Goal: Task Accomplishment & Management: Complete application form

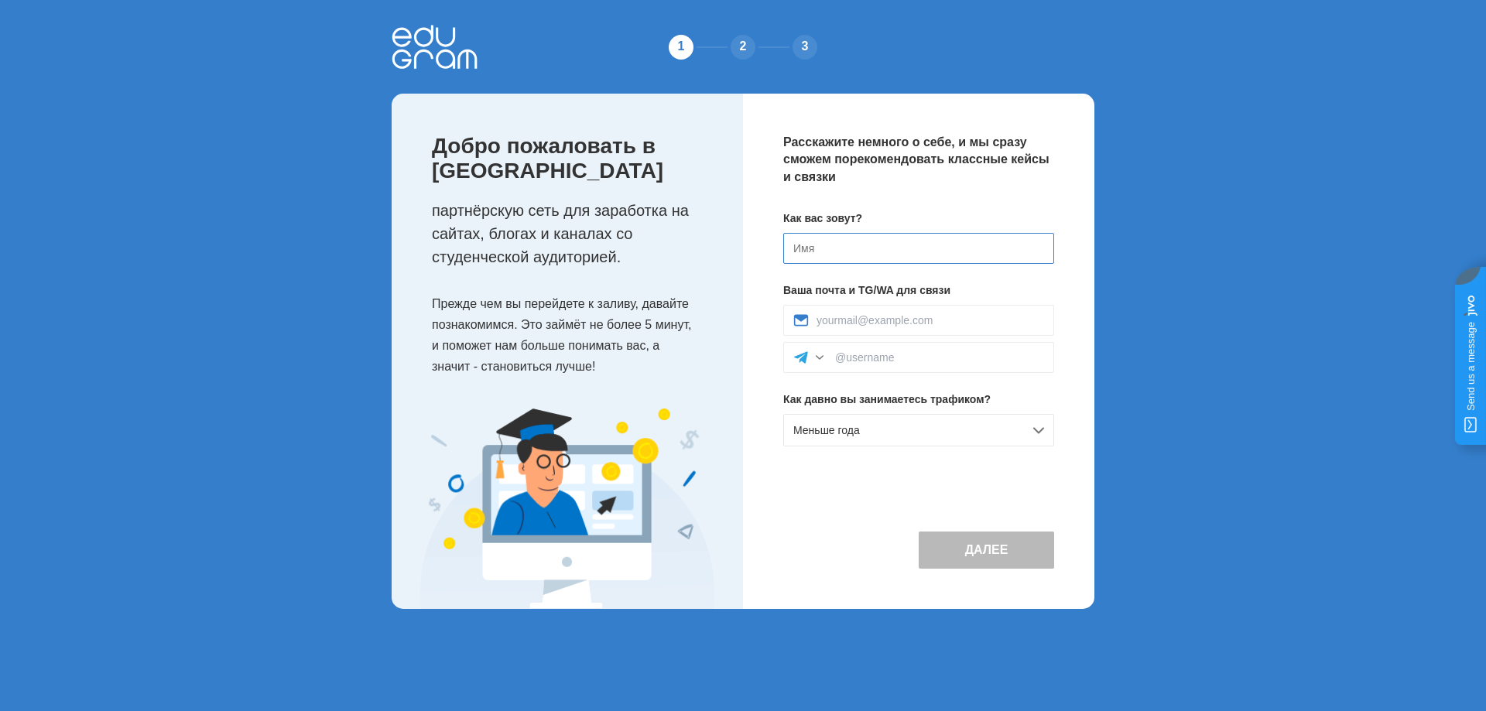
click at [840, 255] on input at bounding box center [918, 248] width 271 height 31
type input "maks"
click at [871, 316] on input at bounding box center [931, 320] width 228 height 12
paste input "https://t.me/maksfedorovich"
type input "https://t.me/maksfedorovich"
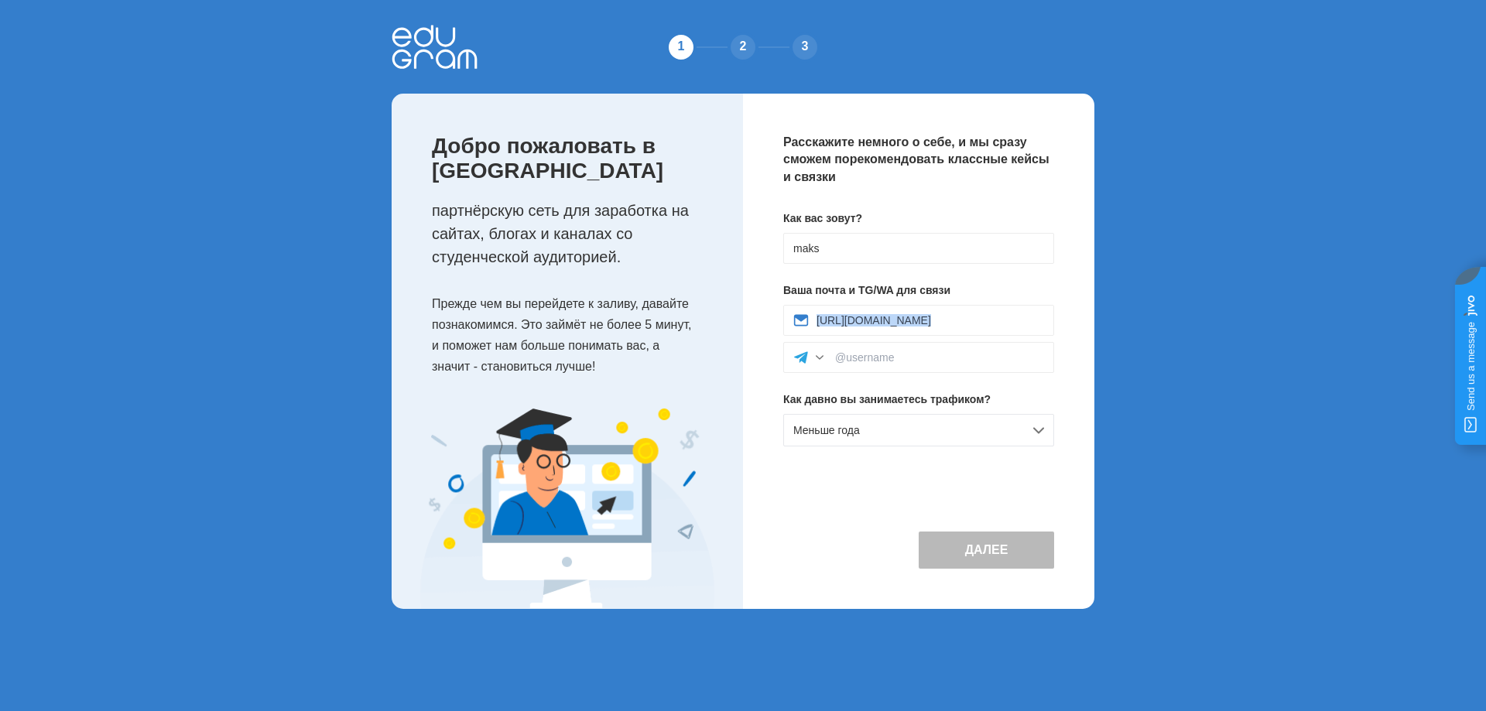
drag, startPoint x: 977, startPoint y: 313, endPoint x: 741, endPoint y: 320, distance: 235.4
click at [742, 320] on div "Добро пожаловать в Edugram партнёрскую сеть для заработка на сайтах, блогах и к…" at bounding box center [743, 351] width 703 height 515
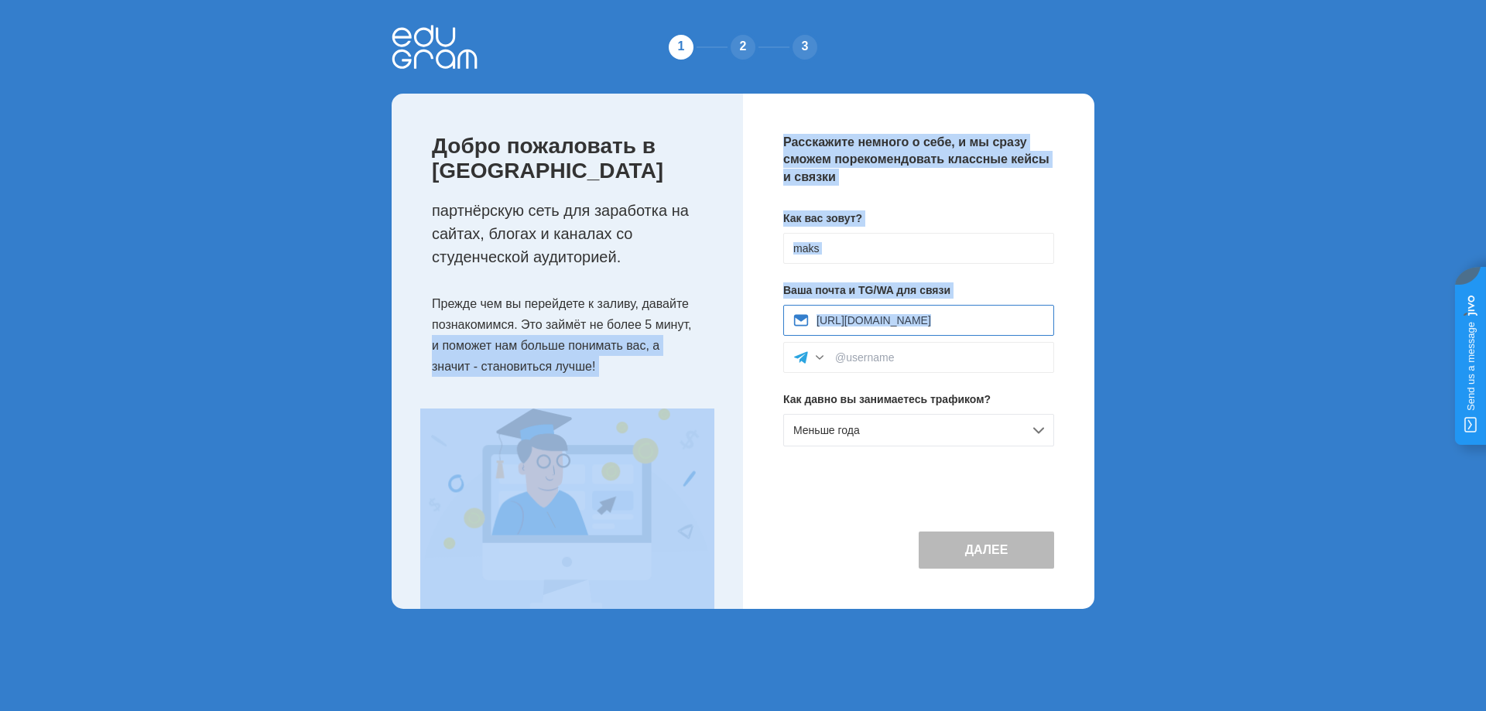
click at [968, 320] on input "https://t.me/maksfedorovich" at bounding box center [931, 320] width 228 height 12
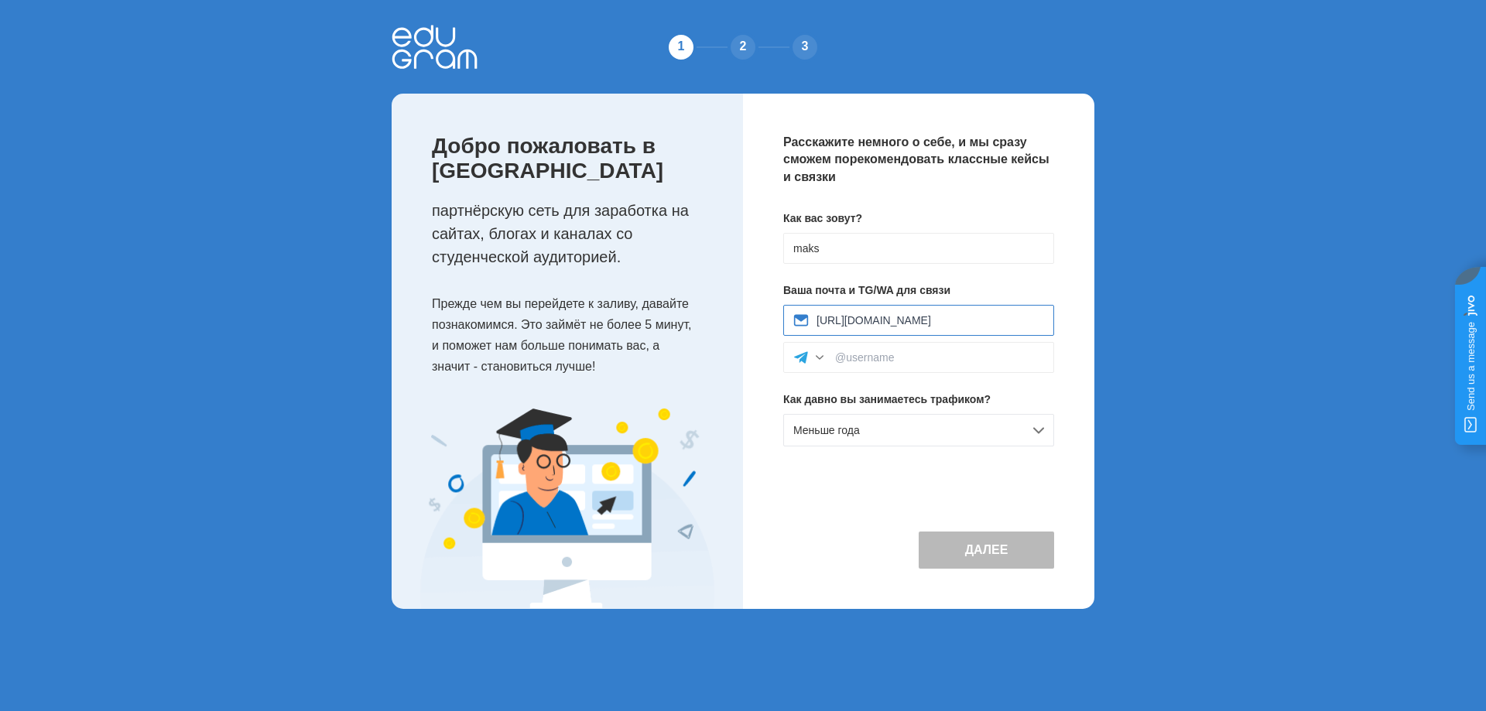
drag, startPoint x: 980, startPoint y: 319, endPoint x: 804, endPoint y: 317, distance: 175.7
click at [804, 317] on div "https://t.me/maksfedorovich" at bounding box center [918, 320] width 271 height 31
click at [868, 351] on div at bounding box center [918, 357] width 271 height 31
click at [910, 359] on input at bounding box center [939, 357] width 209 height 12
paste input "https://t.me/maksfedorovich"
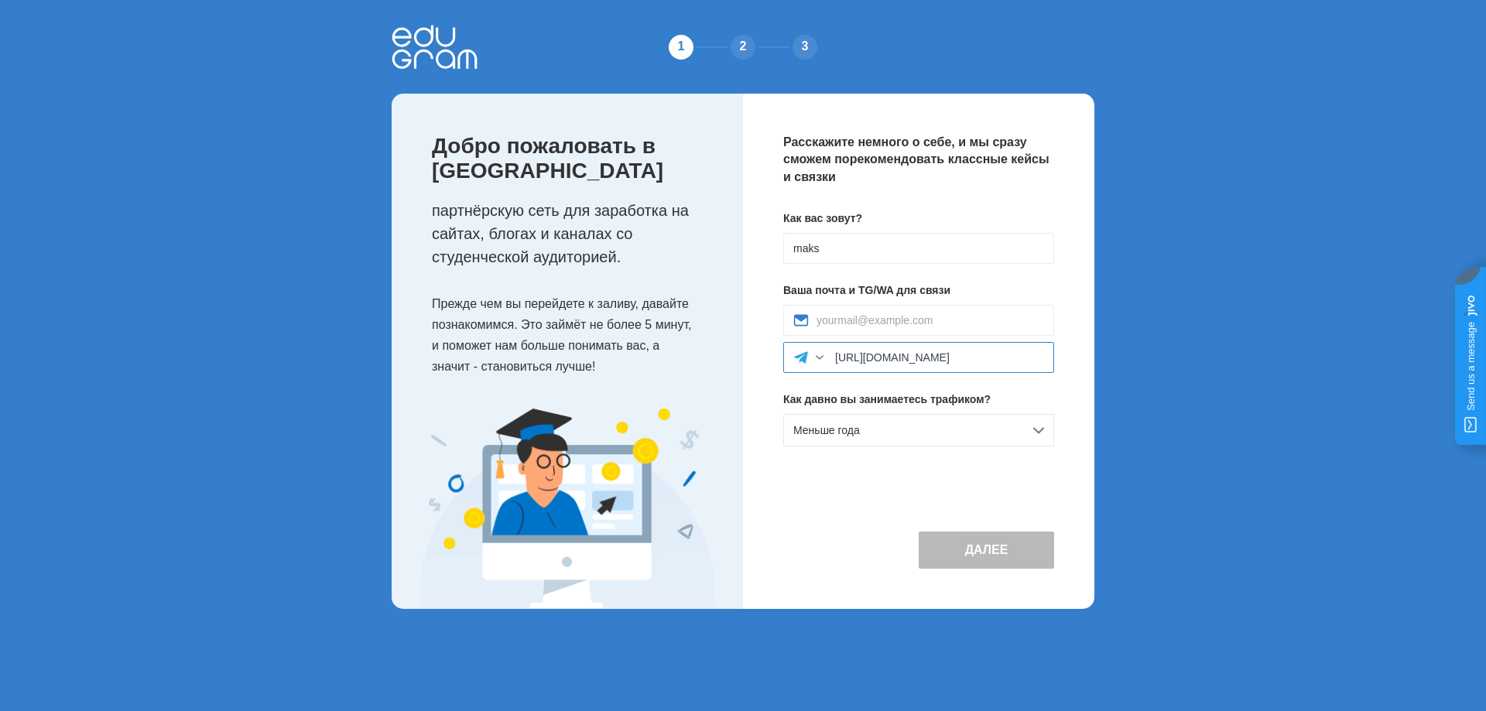
drag, startPoint x: 892, startPoint y: 356, endPoint x: 834, endPoint y: 355, distance: 57.3
click at [834, 355] on div "https://t.me/maksfedorovich" at bounding box center [918, 357] width 271 height 31
type input "@maksfedorovich"
click at [884, 426] on div "Меньше года" at bounding box center [918, 430] width 271 height 33
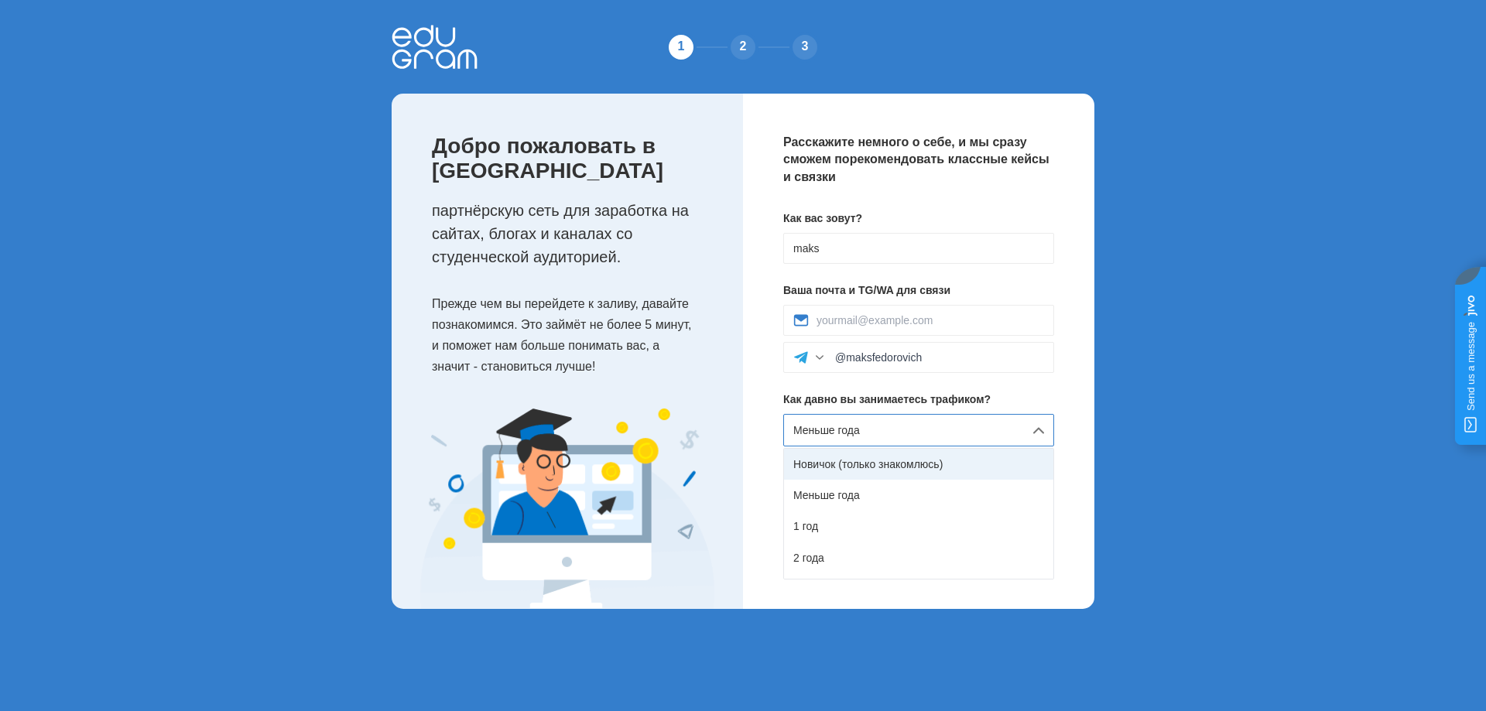
click at [884, 463] on div "Новичок (только знакомлюсь)" at bounding box center [918, 464] width 269 height 31
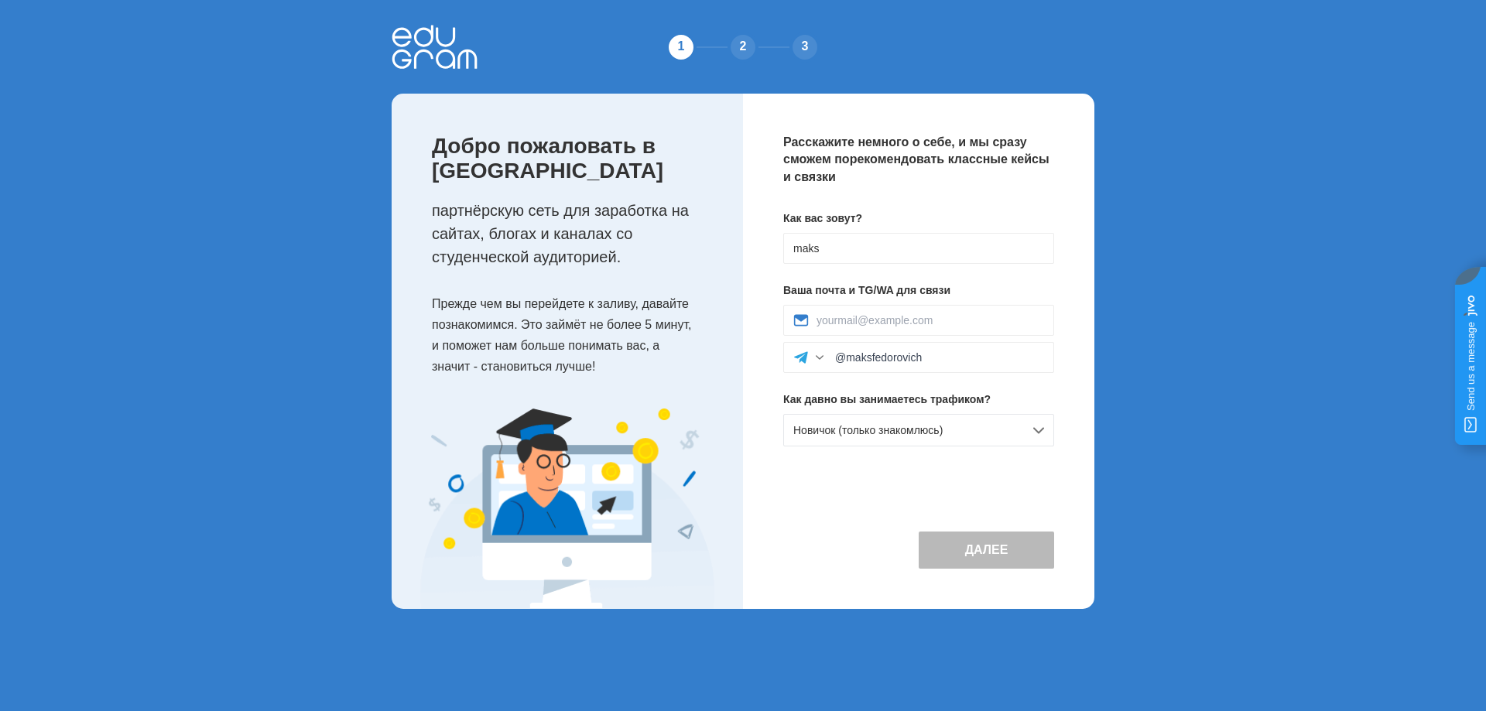
click at [988, 505] on div "Далее" at bounding box center [918, 536] width 271 height 63
click at [878, 326] on input at bounding box center [931, 320] width 228 height 12
paste input "fedorovich.m.2021@gmail.com"
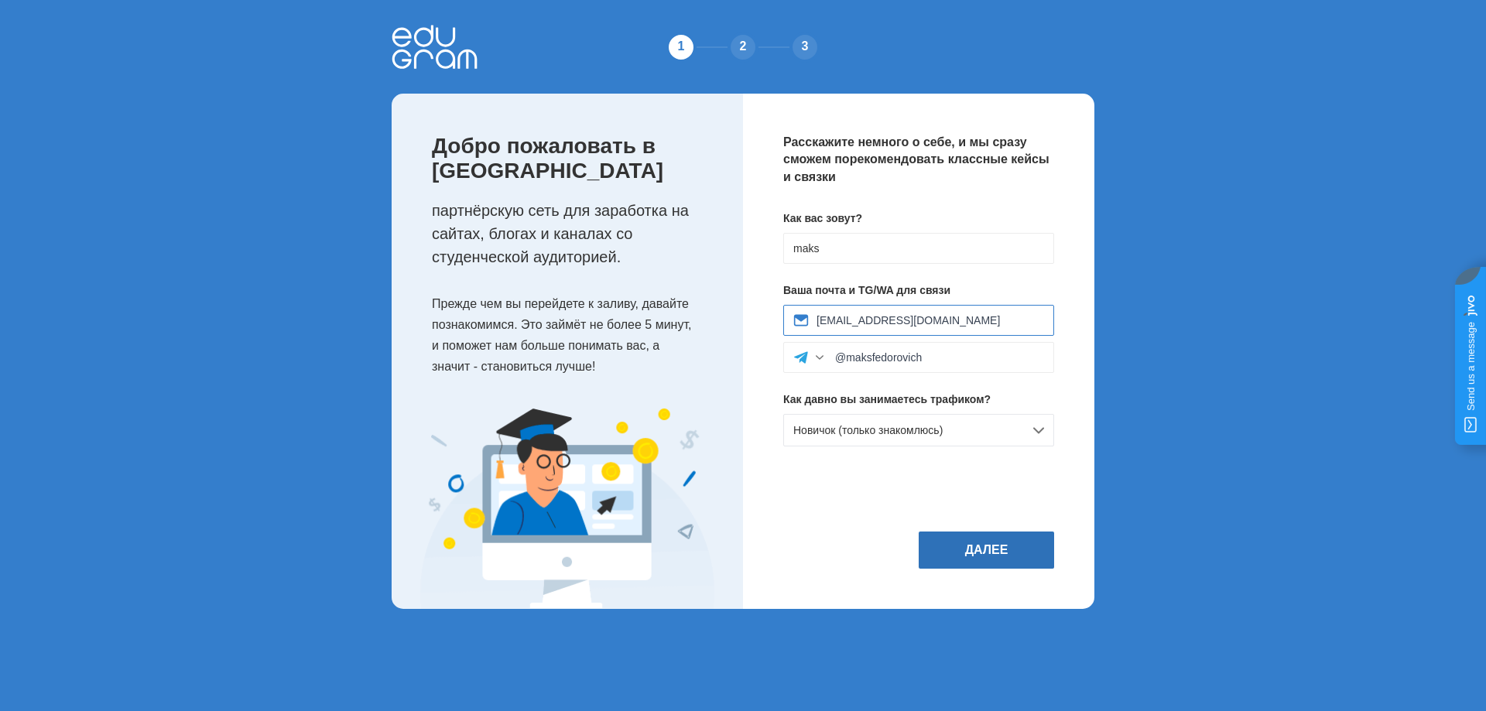
type input "fedorovich.m.2021@gmail.com"
click at [976, 544] on button "Далее" at bounding box center [986, 550] width 135 height 37
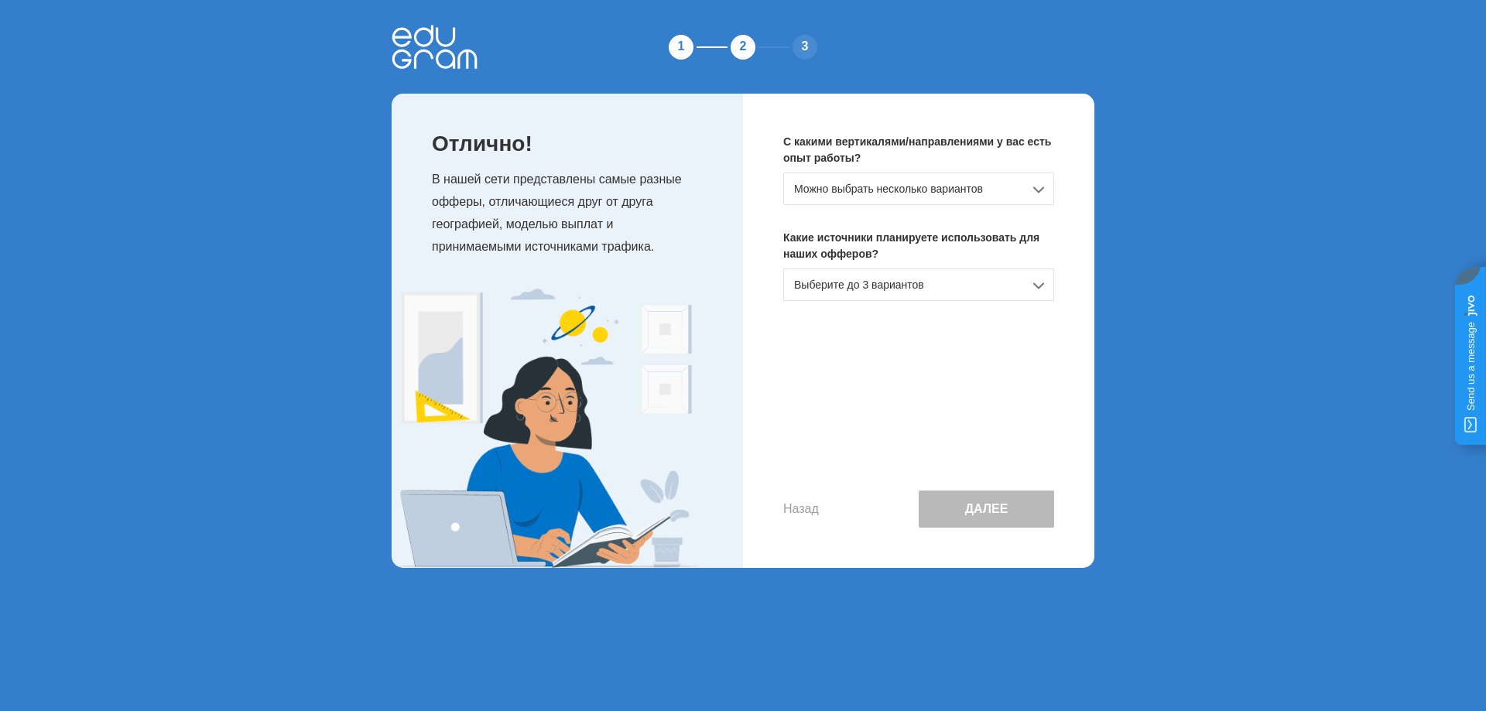
click at [881, 187] on div "Можно выбрать несколько вариантов" at bounding box center [918, 189] width 271 height 33
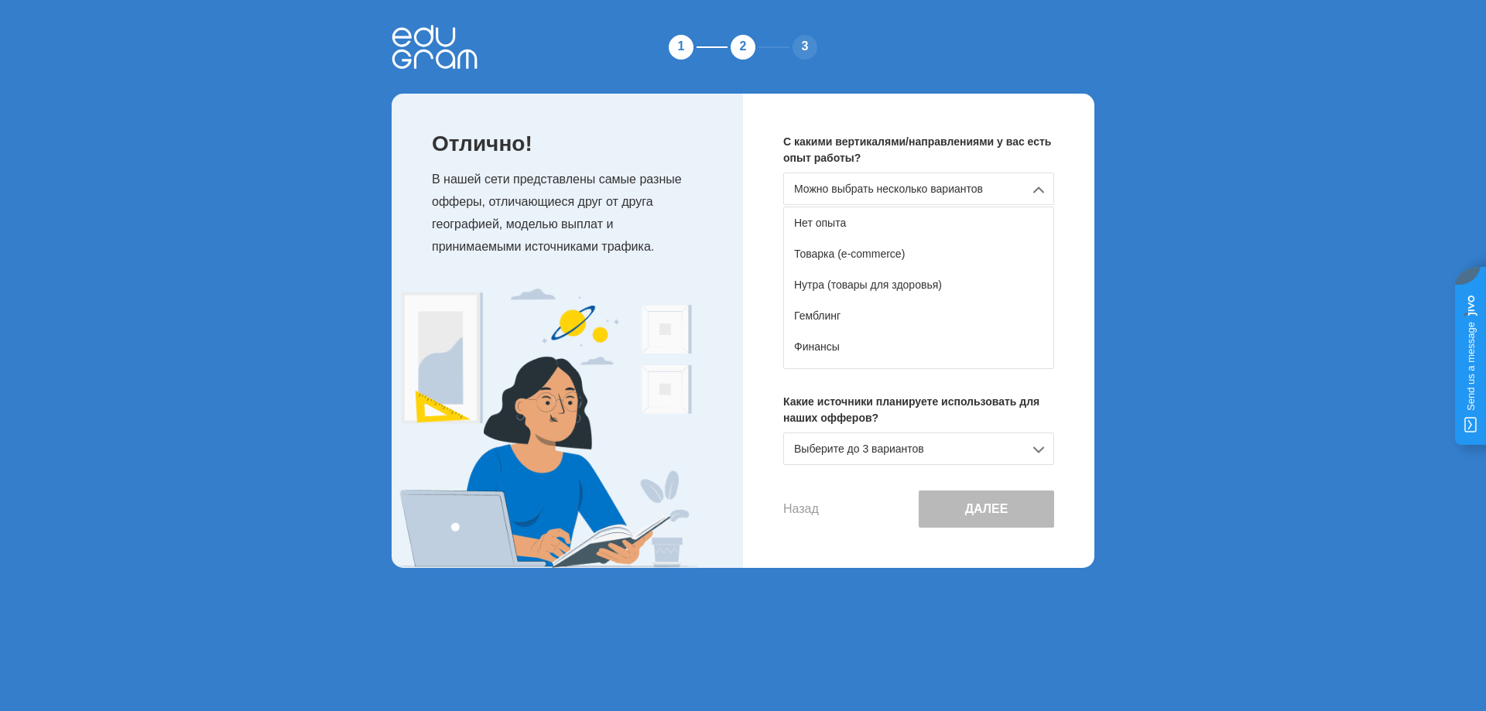
click at [880, 185] on div "Можно выбрать несколько вариантов" at bounding box center [918, 189] width 271 height 33
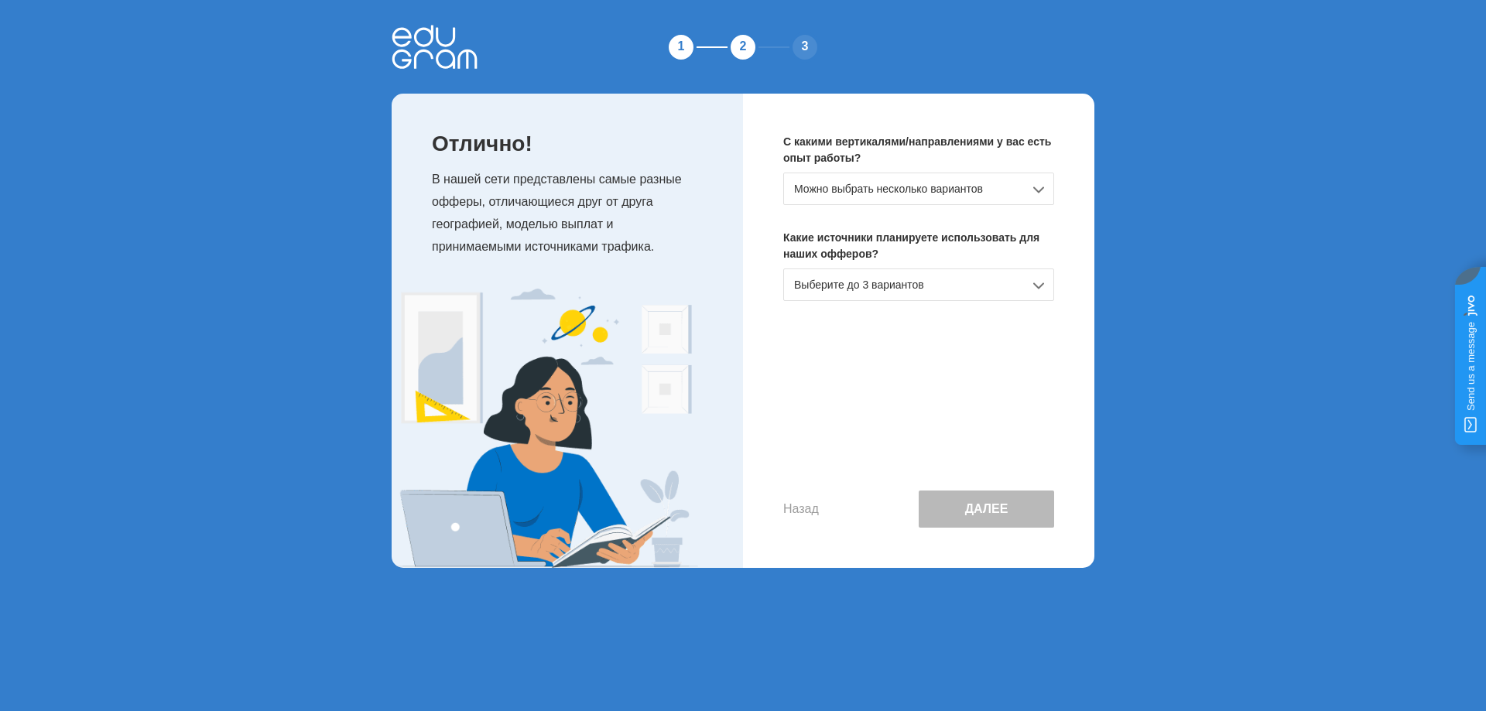
click at [944, 179] on div "Можно выбрать несколько вариантов" at bounding box center [918, 189] width 271 height 33
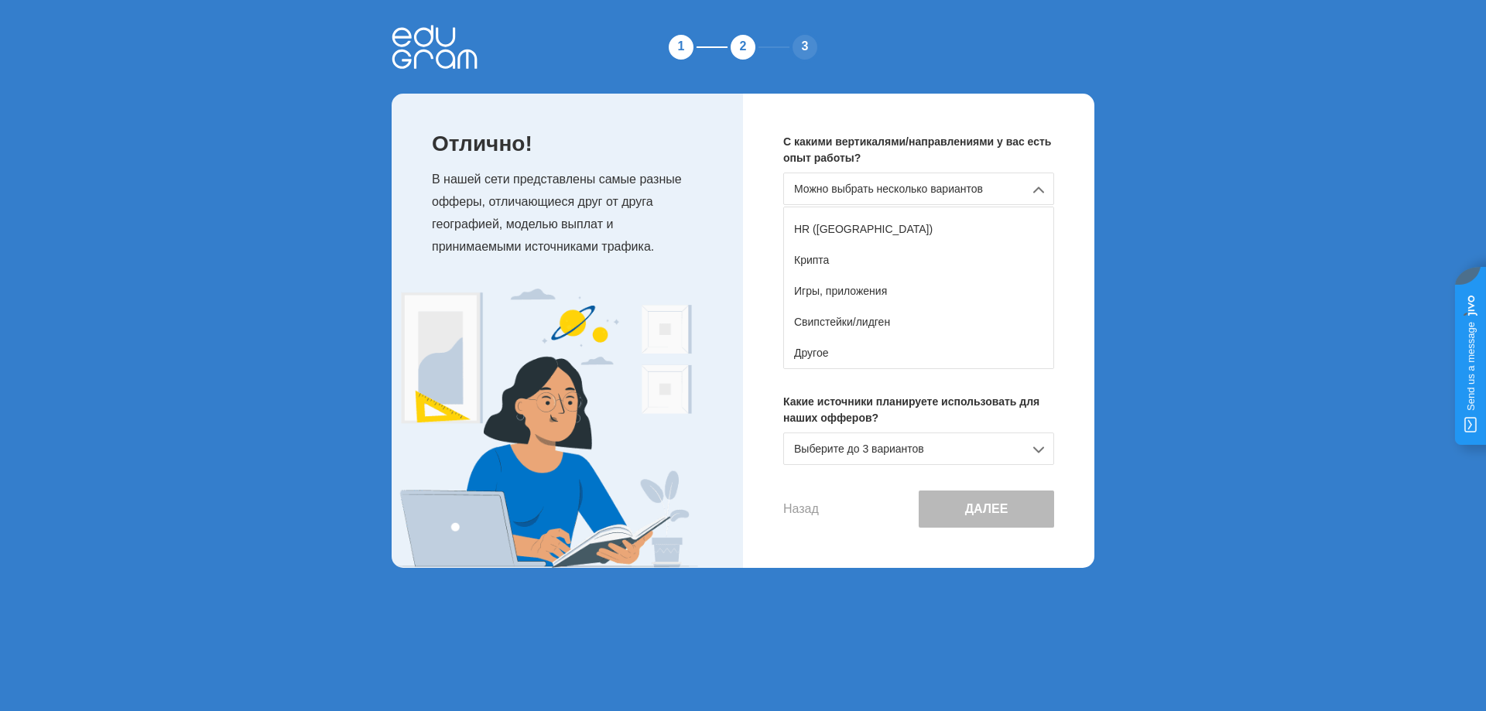
scroll to position [196, 0]
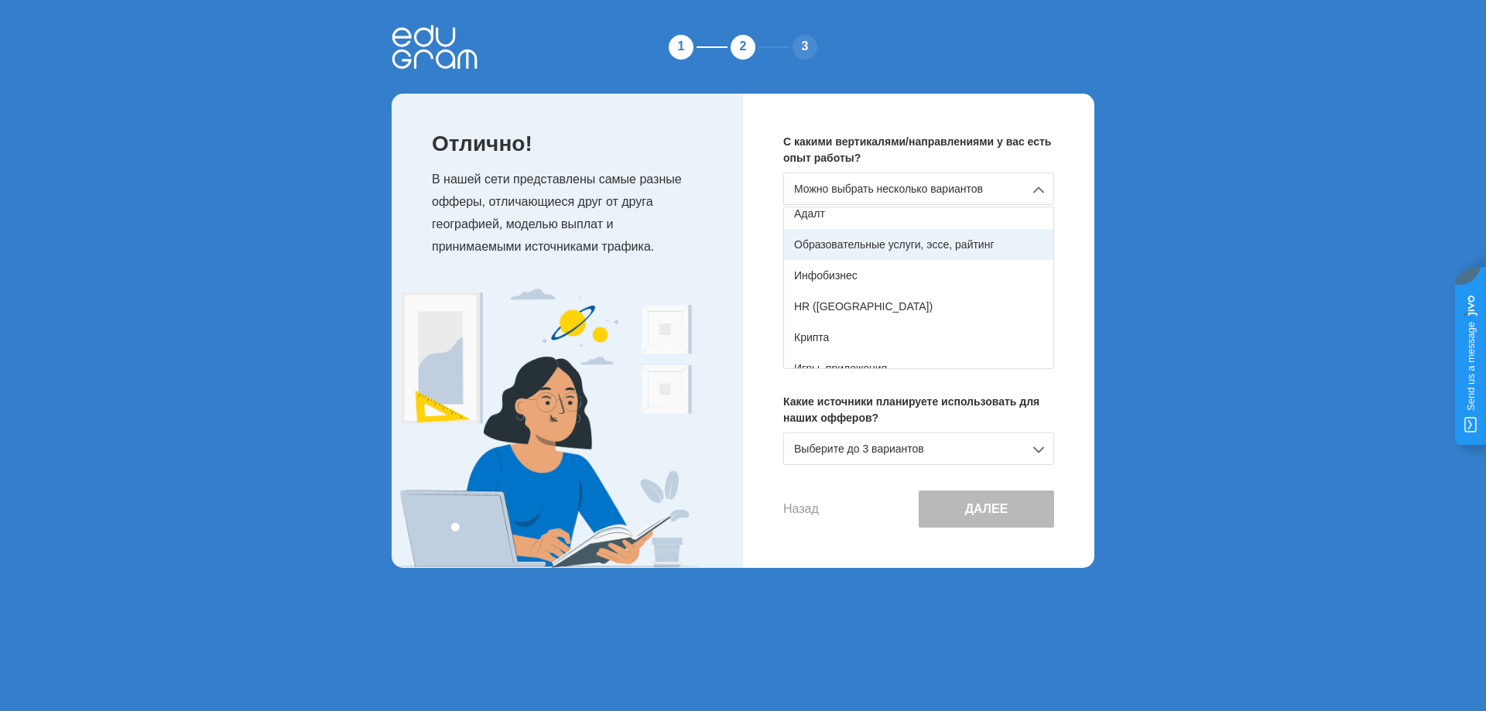
click at [930, 248] on div "Образовательные услуги, эссе, райтинг" at bounding box center [918, 244] width 269 height 31
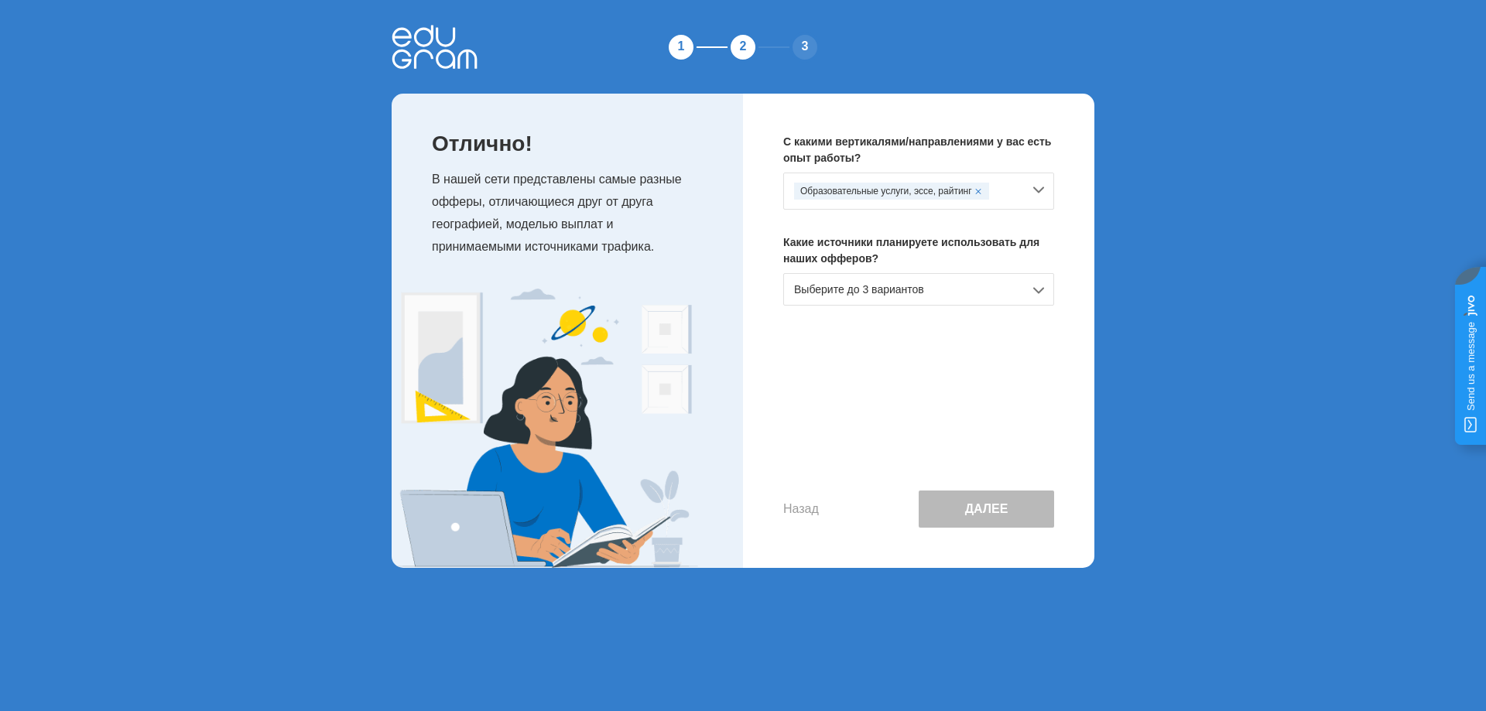
click at [947, 289] on div "Выберите до 3 вариантов" at bounding box center [918, 289] width 271 height 33
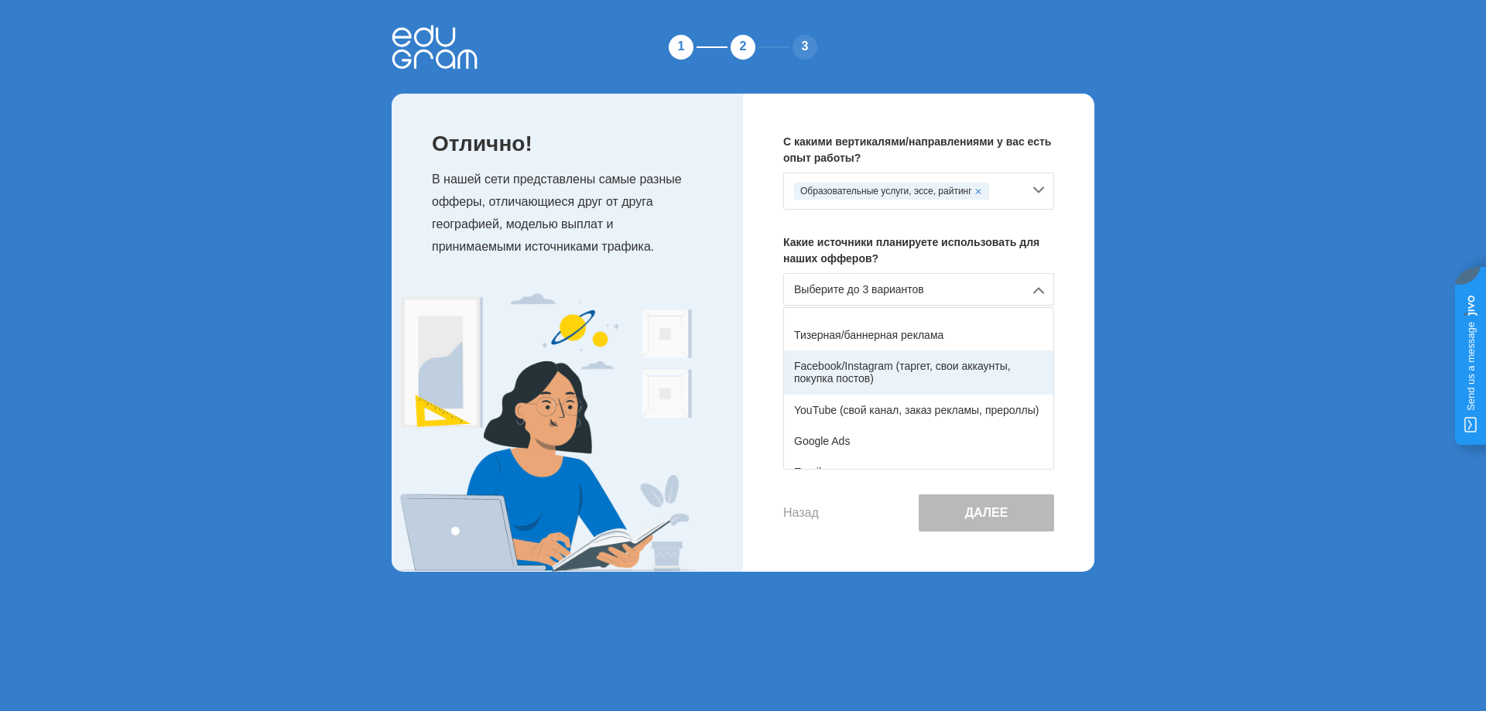
scroll to position [77, 0]
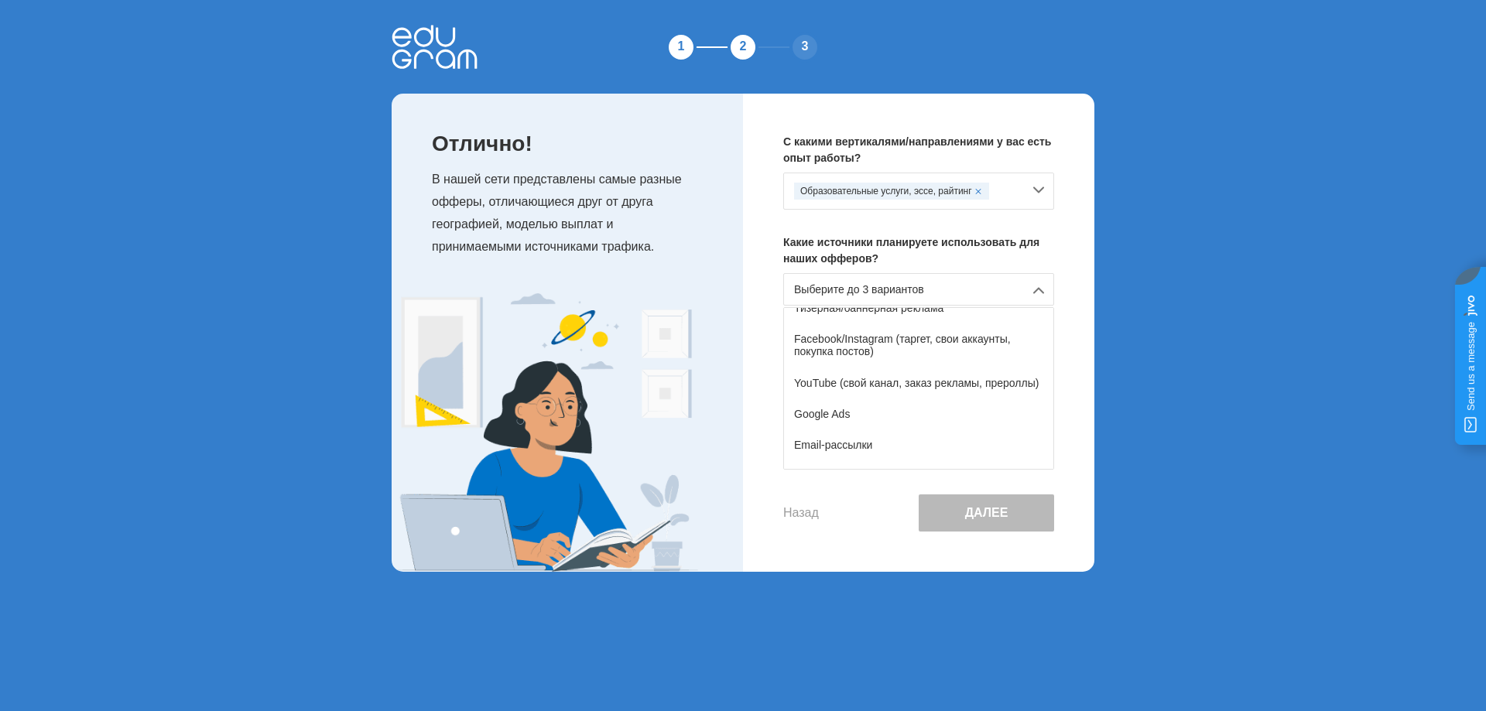
click at [944, 380] on div "YouTube (свой канал, заказ рекламы, прероллы)" at bounding box center [918, 383] width 269 height 31
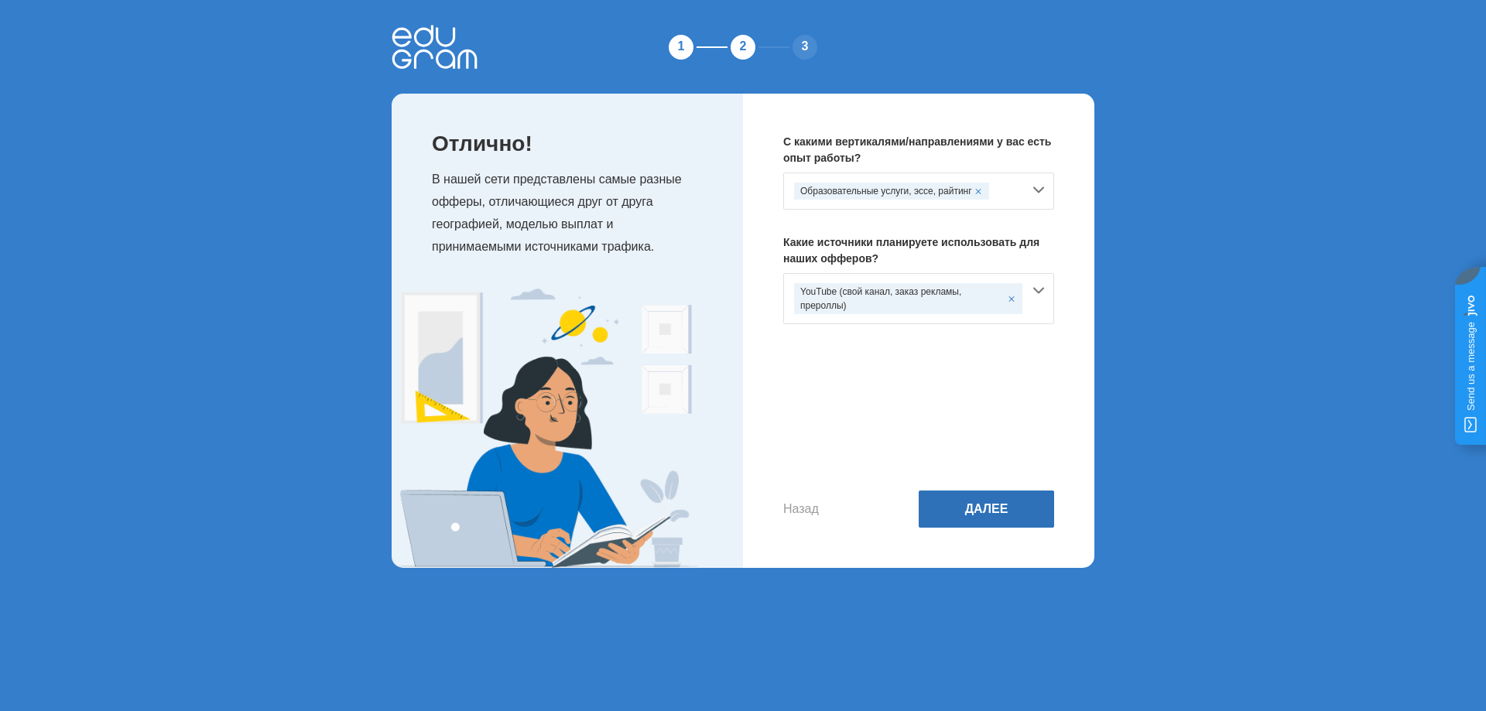
click at [985, 505] on button "Далее" at bounding box center [986, 509] width 135 height 37
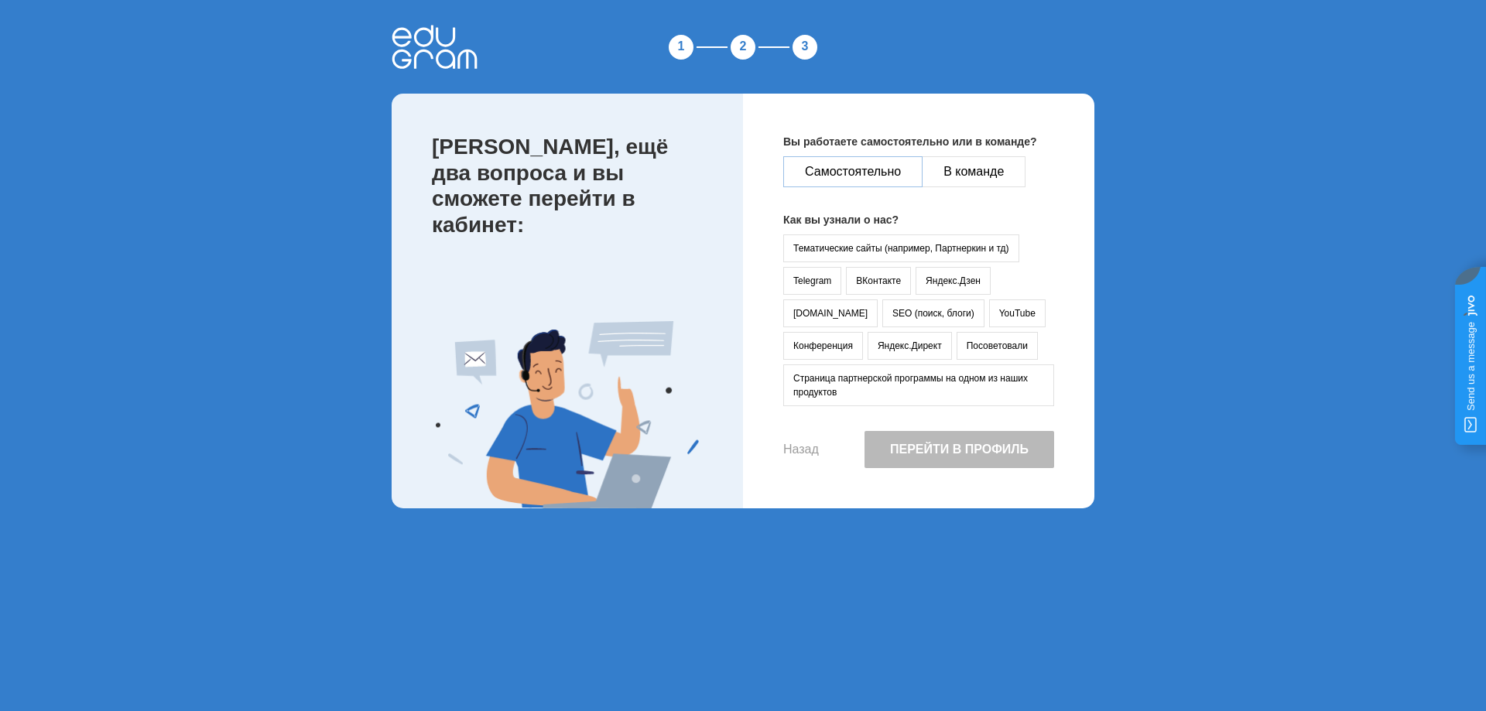
click at [889, 177] on button "Самостоятельно" at bounding box center [852, 171] width 139 height 31
click at [989, 319] on button "YouTube" at bounding box center [1017, 314] width 56 height 28
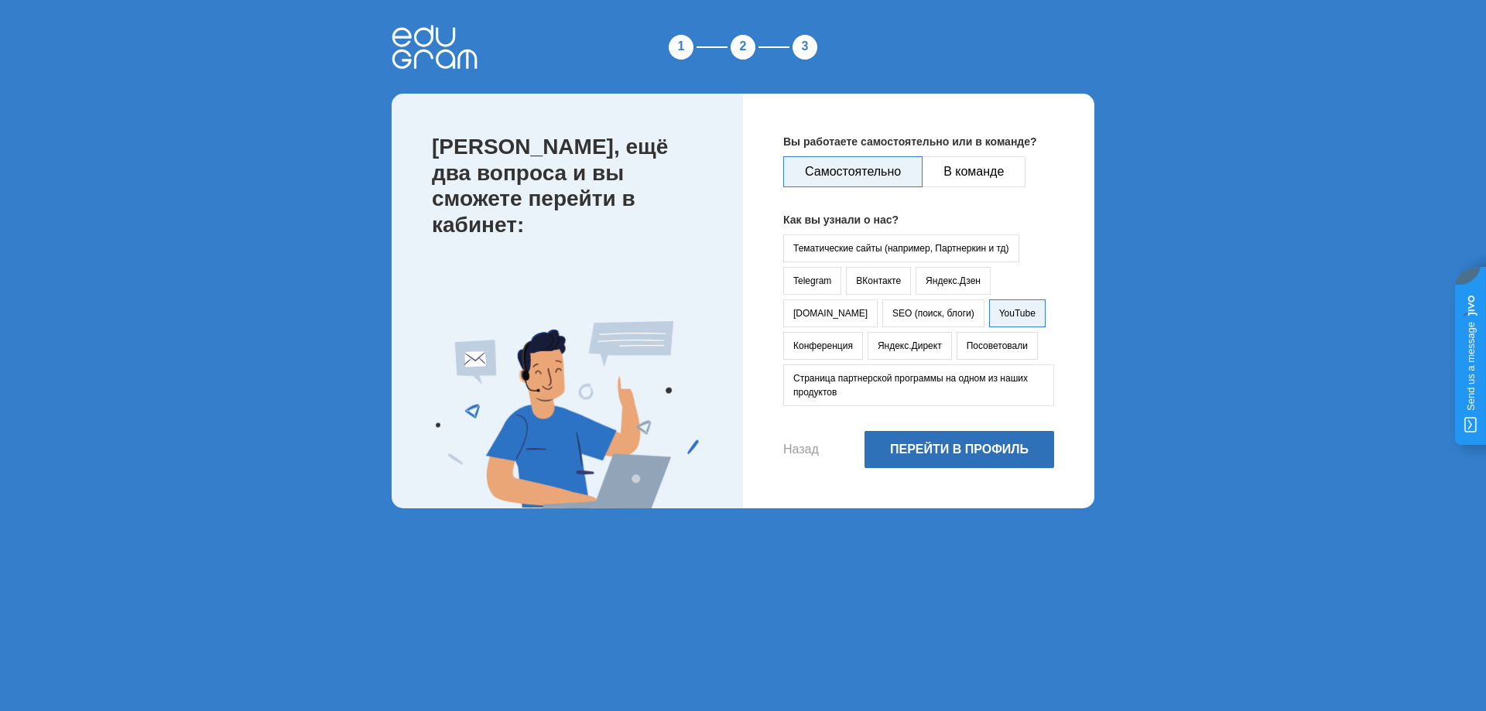
click at [988, 448] on button "Перейти в профиль" at bounding box center [960, 449] width 190 height 37
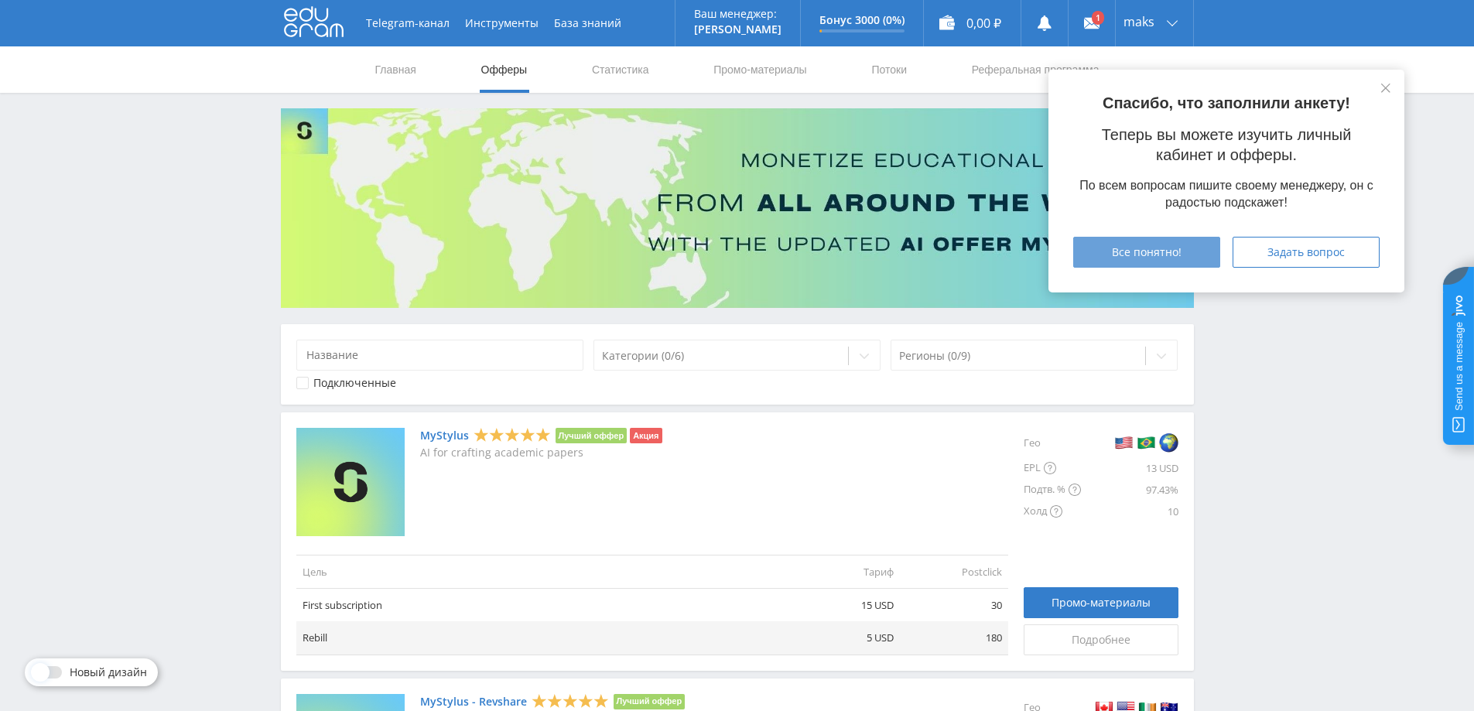
click at [1157, 257] on span "Все понятно!" at bounding box center [1147, 252] width 70 height 12
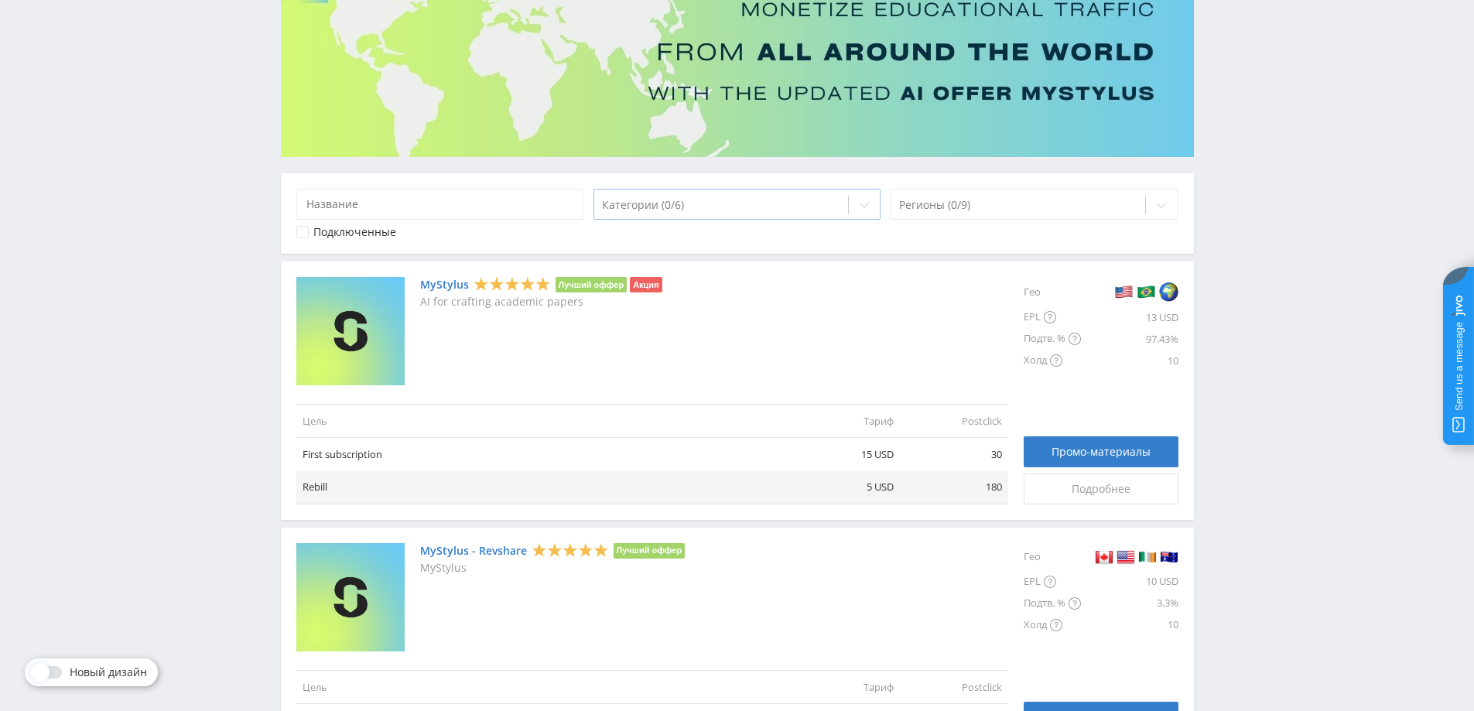
scroll to position [155, 0]
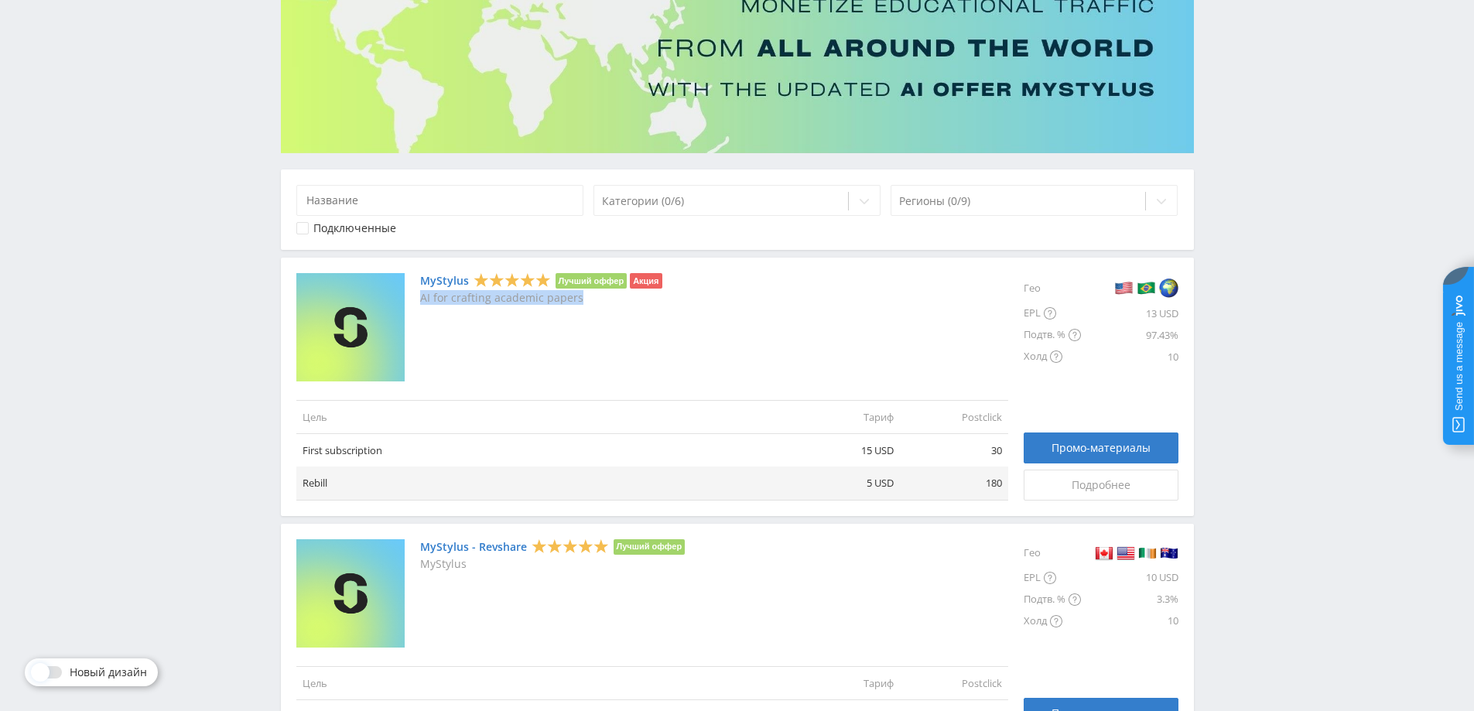
drag, startPoint x: 585, startPoint y: 304, endPoint x: 421, endPoint y: 290, distance: 164.7
click at [421, 290] on div "MyStylus Лучший оффер Акция AI for crafting academic papers" at bounding box center [541, 327] width 242 height 108
click at [411, 269] on div at bounding box center [411, 269] width 0 height 0
click at [763, 338] on div "MyStylus Лучший оффер Акция AI for crafting academic papers" at bounding box center [652, 327] width 712 height 108
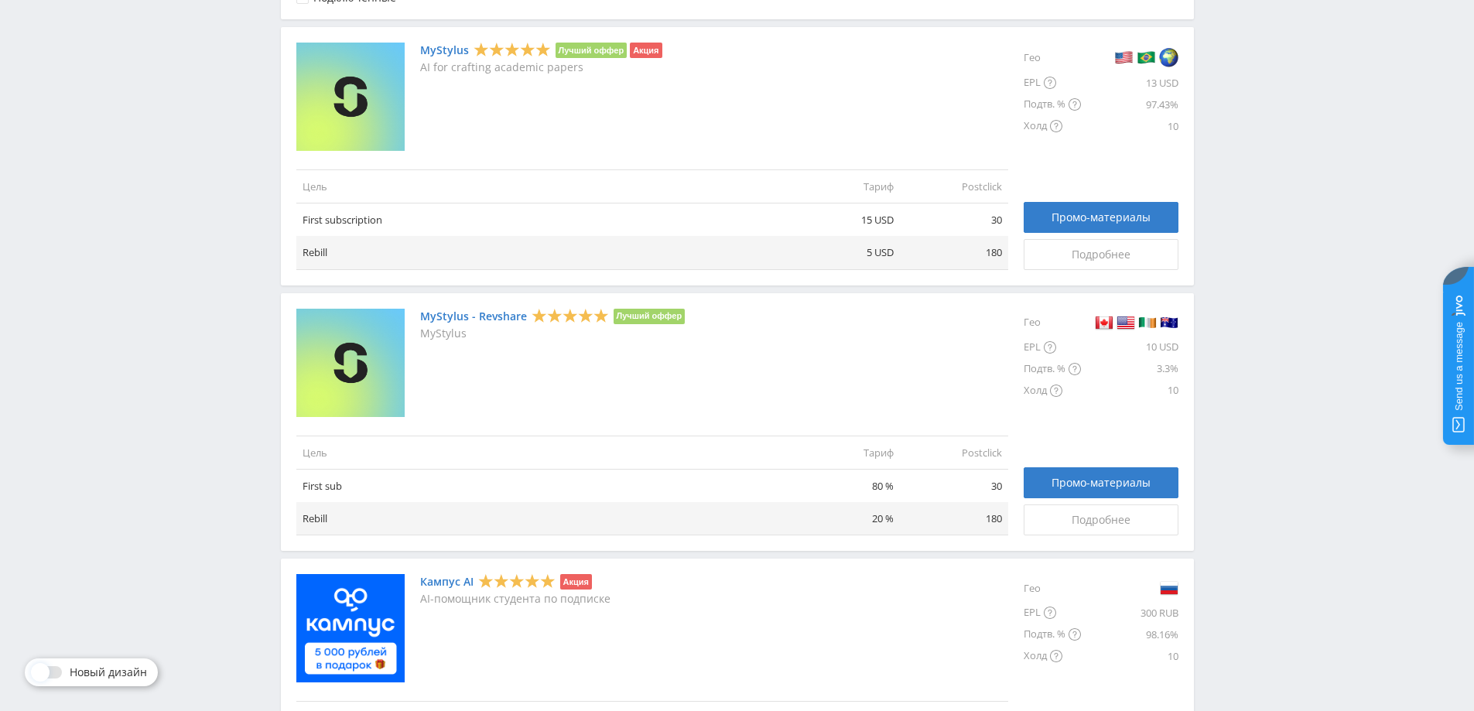
scroll to position [387, 0]
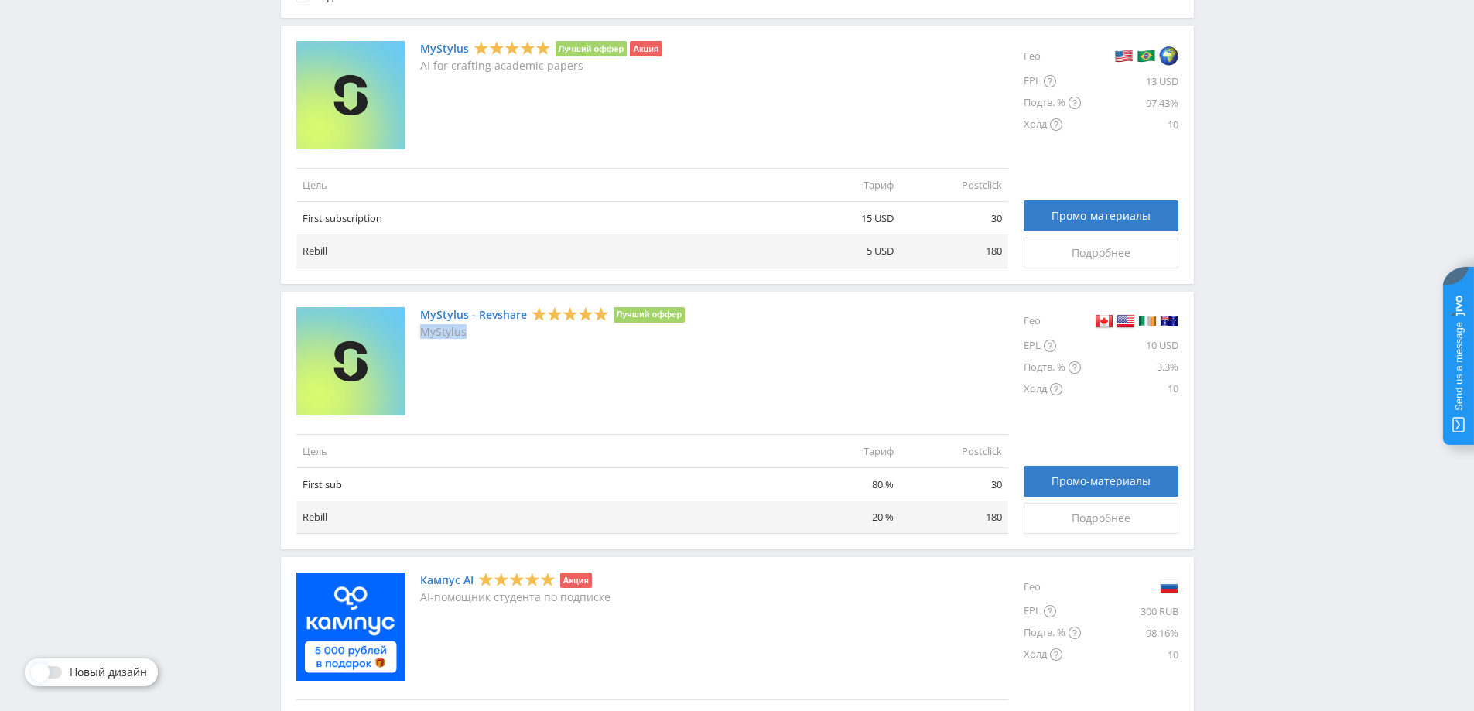
drag, startPoint x: 491, startPoint y: 334, endPoint x: 423, endPoint y: 334, distance: 68.9
click at [423, 334] on p "MyStylus" at bounding box center [552, 332] width 265 height 12
click at [413, 340] on div at bounding box center [413, 340] width 0 height 0
click at [422, 351] on div "MyStylus - Revshare Лучший оффер MyStylus" at bounding box center [552, 361] width 265 height 108
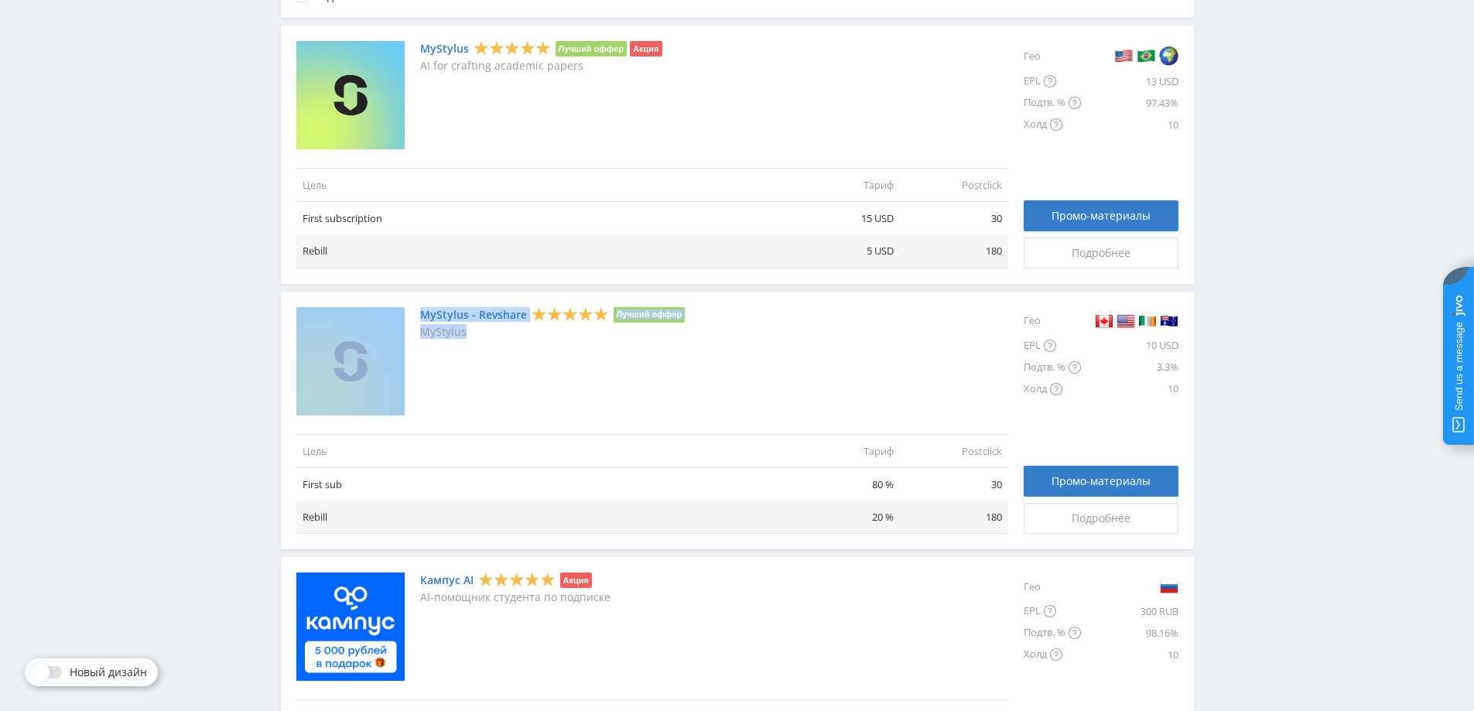
drag, startPoint x: 480, startPoint y: 334, endPoint x: 417, endPoint y: 330, distance: 62.8
click at [417, 330] on div "MyStylus - Revshare Лучший оффер MyStylus" at bounding box center [652, 361] width 712 height 108
click at [558, 354] on div "MyStylus - Revshare Лучший оффер MyStylus" at bounding box center [552, 361] width 265 height 108
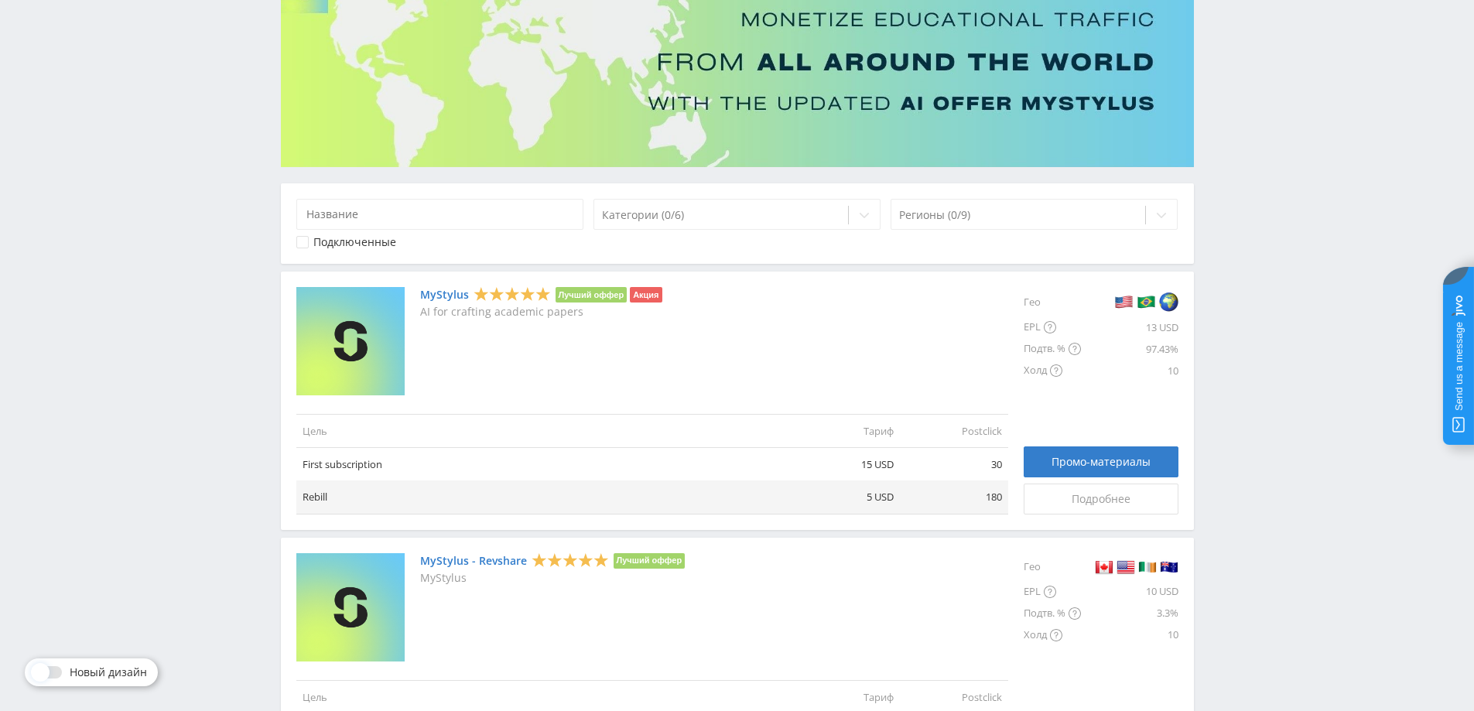
scroll to position [140, 0]
click at [652, 221] on div at bounding box center [721, 215] width 239 height 15
click at [921, 216] on div at bounding box center [1018, 215] width 239 height 15
click at [505, 217] on input at bounding box center [440, 215] width 288 height 31
click at [595, 323] on div "MyStylus Лучший оффер Акция AI for crafting academic papers" at bounding box center [541, 342] width 242 height 108
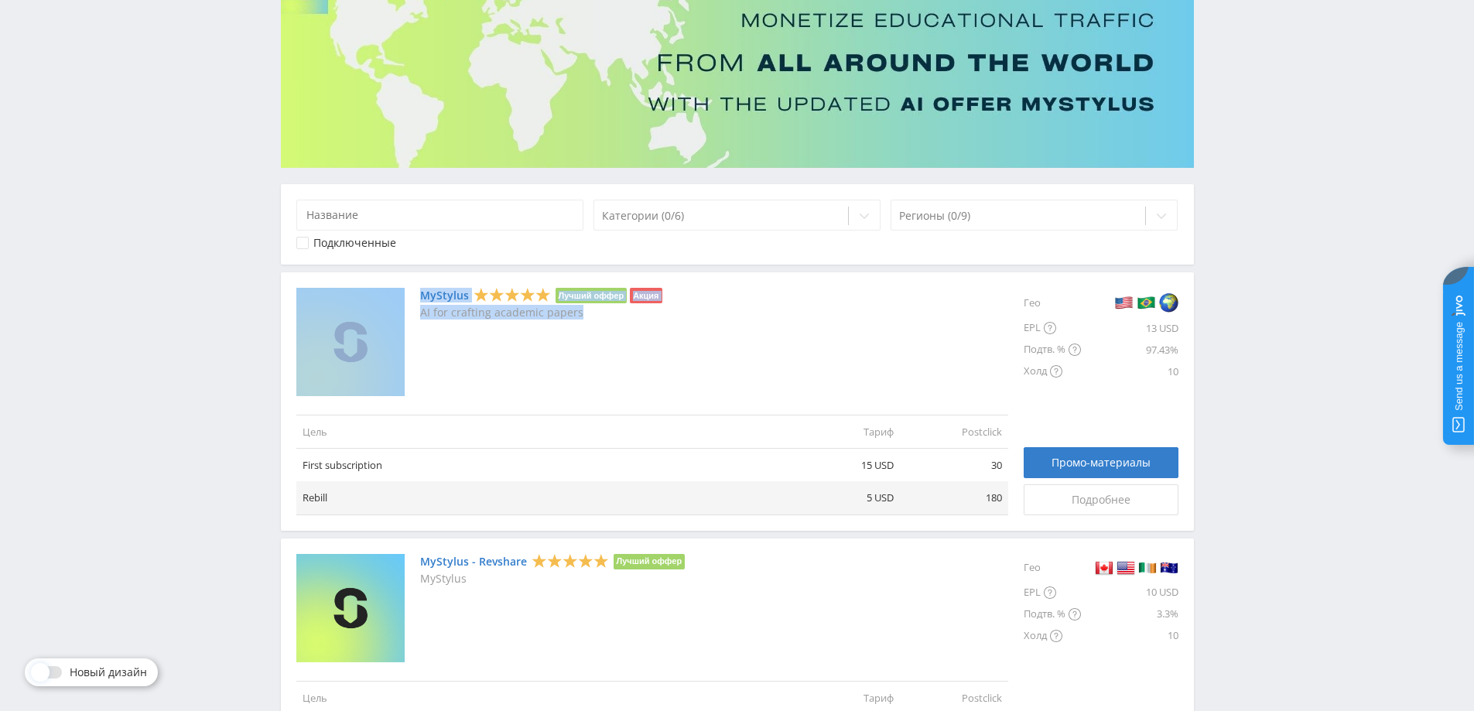
drag, startPoint x: 594, startPoint y: 315, endPoint x: 416, endPoint y: 314, distance: 178.8
click at [416, 314] on div "MyStylus Лучший оффер Акция AI for crafting academic papers" at bounding box center [652, 342] width 712 height 108
click at [406, 320] on div at bounding box center [406, 320] width 0 height 0
click at [769, 350] on div "MyStylus Лучший оффер Акция AI for crafting academic papers" at bounding box center [652, 342] width 712 height 108
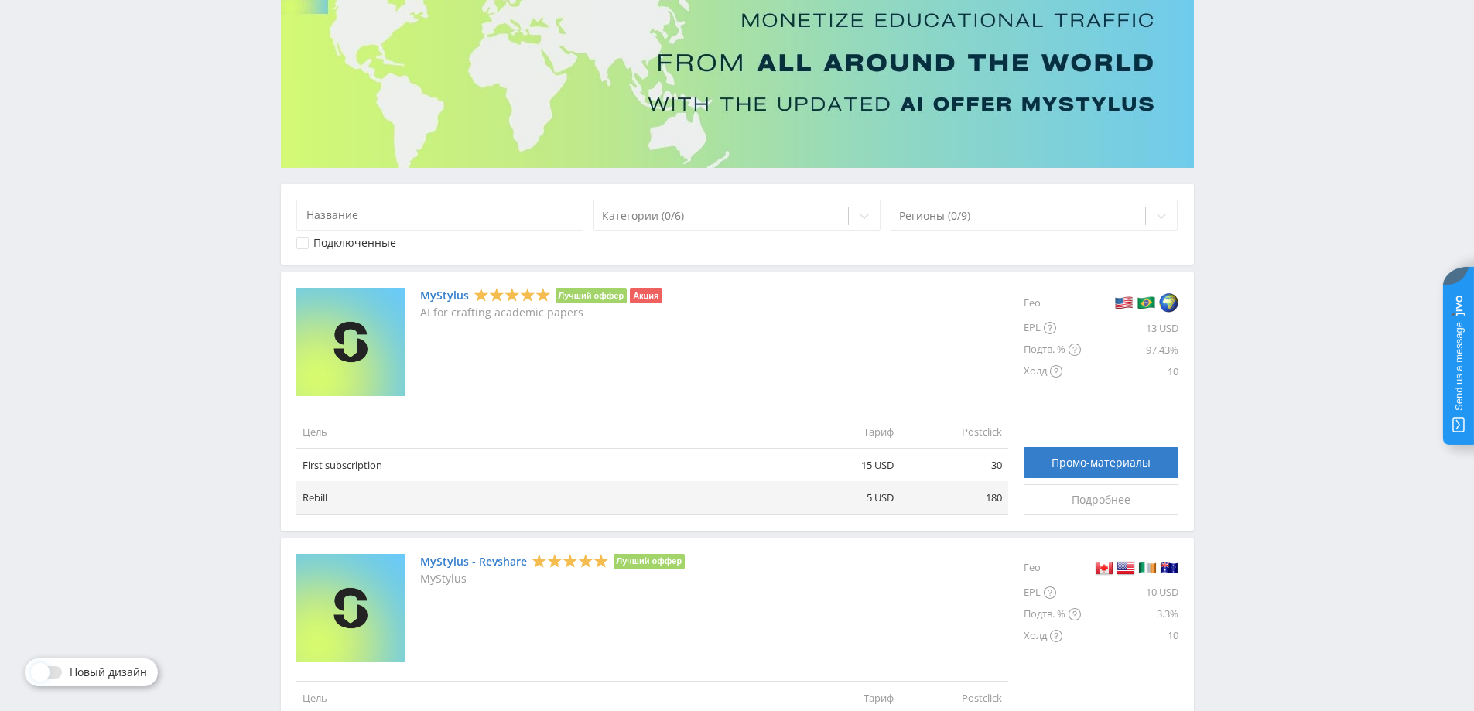
click at [620, 317] on p "AI for crafting academic papers" at bounding box center [541, 312] width 242 height 12
drag, startPoint x: 584, startPoint y: 313, endPoint x: 423, endPoint y: 315, distance: 161.0
click at [423, 315] on p "AI for crafting academic papers" at bounding box center [541, 312] width 242 height 12
click at [413, 320] on div at bounding box center [413, 320] width 0 height 0
click at [688, 339] on div "MyStylus Лучший оффер Акция AI for crafting academic papers" at bounding box center [652, 342] width 712 height 108
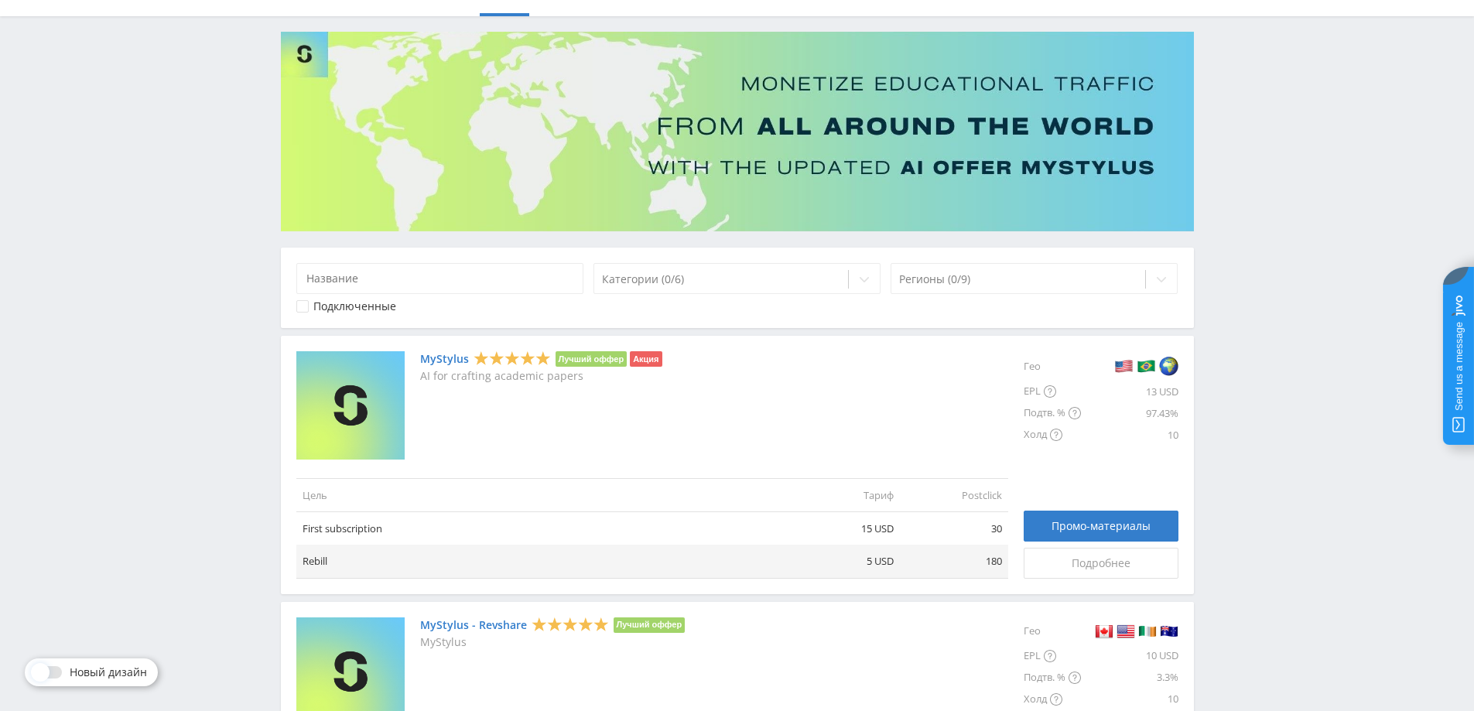
scroll to position [0, 0]
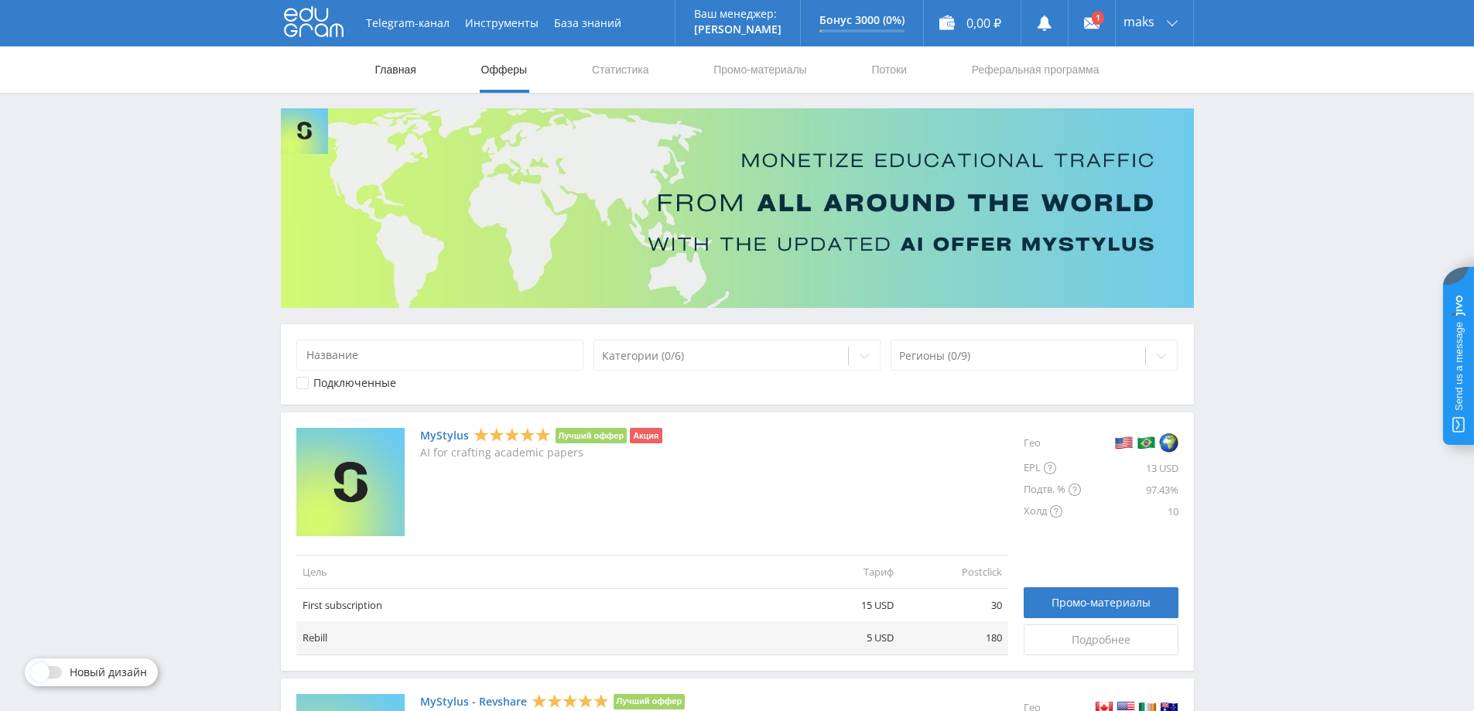
click at [396, 70] on link "Главная" at bounding box center [396, 69] width 44 height 46
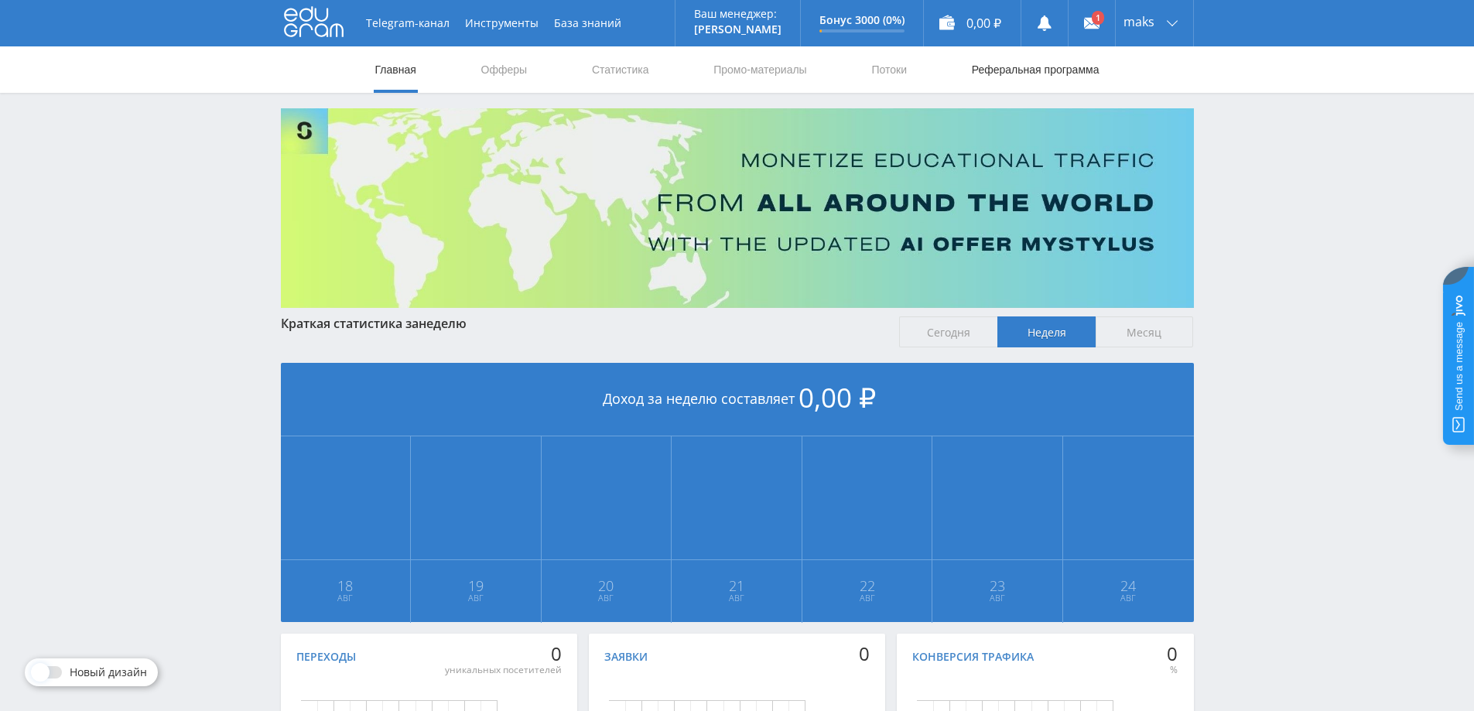
click at [1008, 72] on link "Реферальная программа" at bounding box center [1036, 69] width 131 height 46
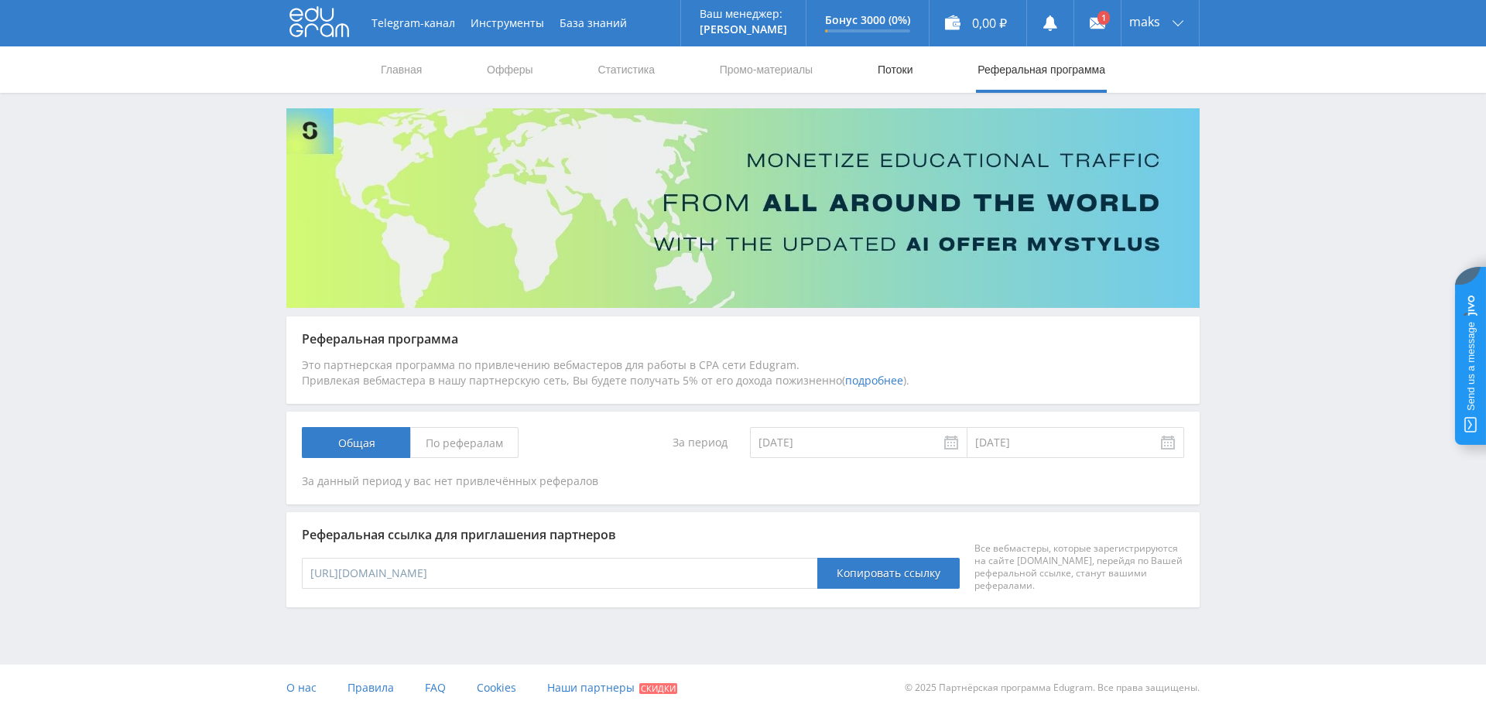
click at [895, 70] on link "Потоки" at bounding box center [895, 69] width 39 height 46
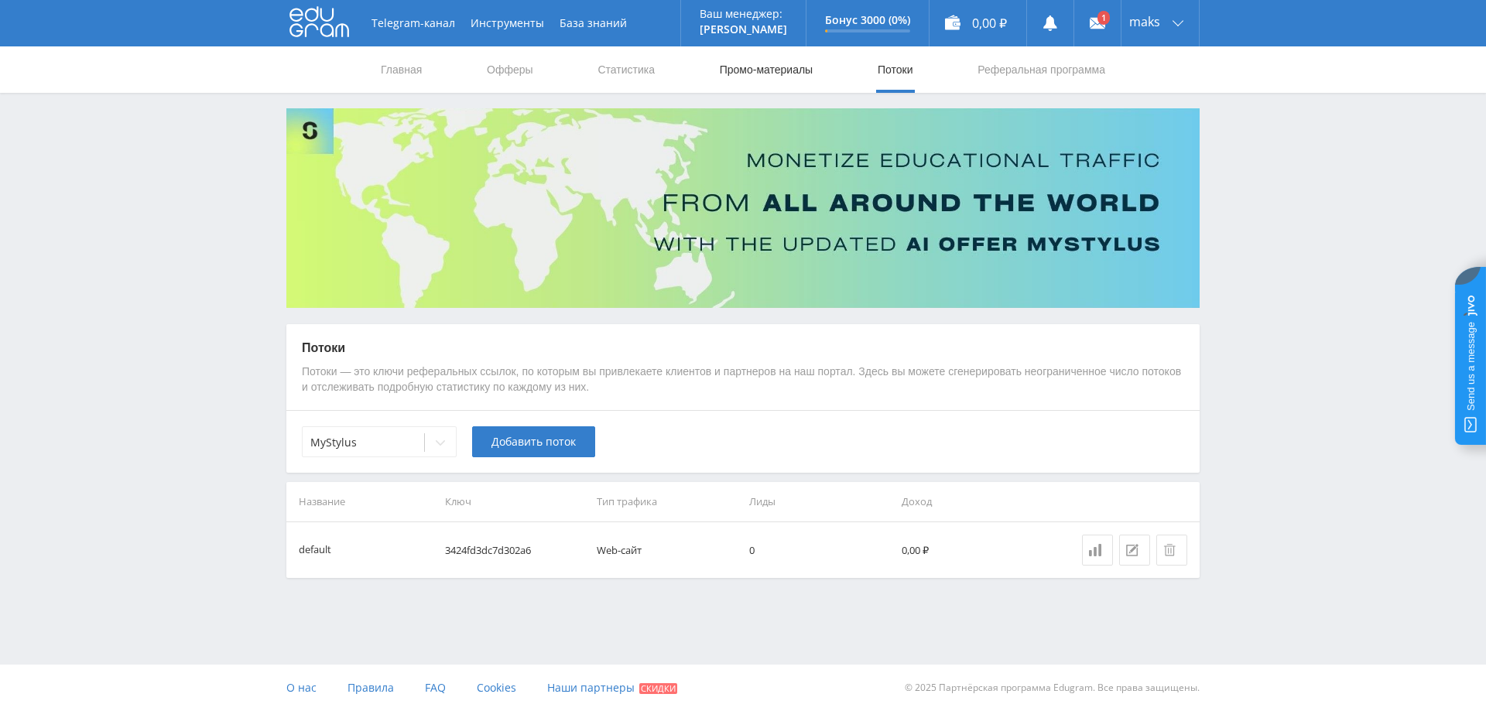
click at [804, 72] on link "Промо-материалы" at bounding box center [766, 69] width 96 height 46
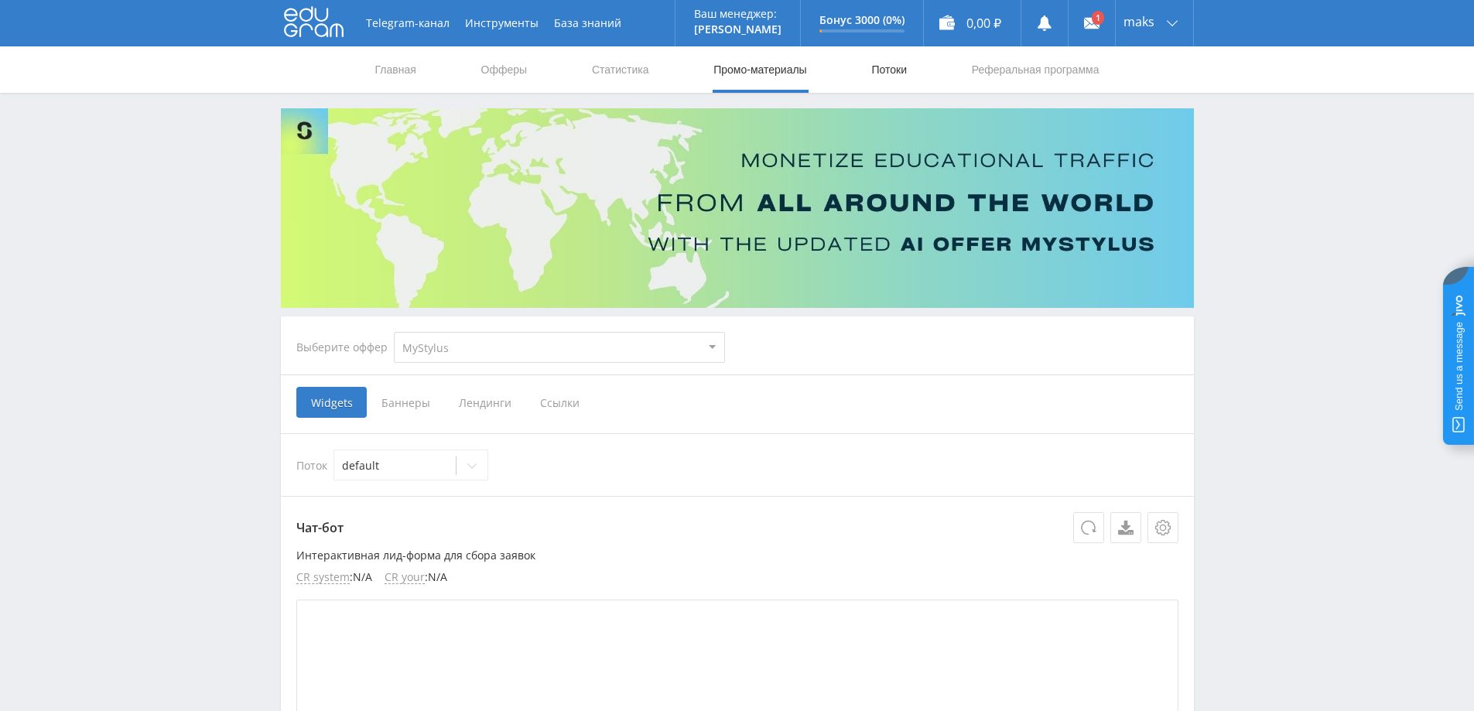
click at [889, 70] on link "Потоки" at bounding box center [889, 69] width 39 height 46
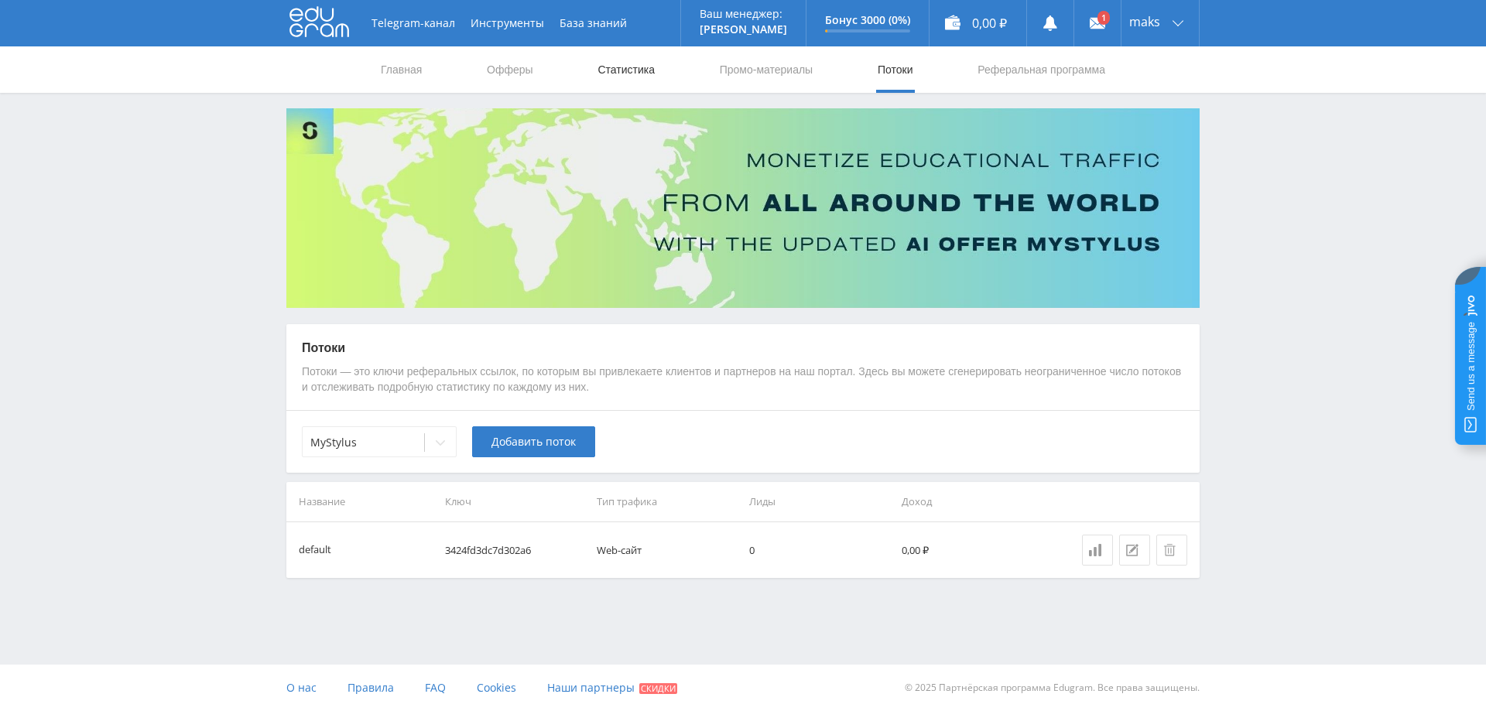
click at [643, 69] on link "Статистика" at bounding box center [626, 69] width 60 height 46
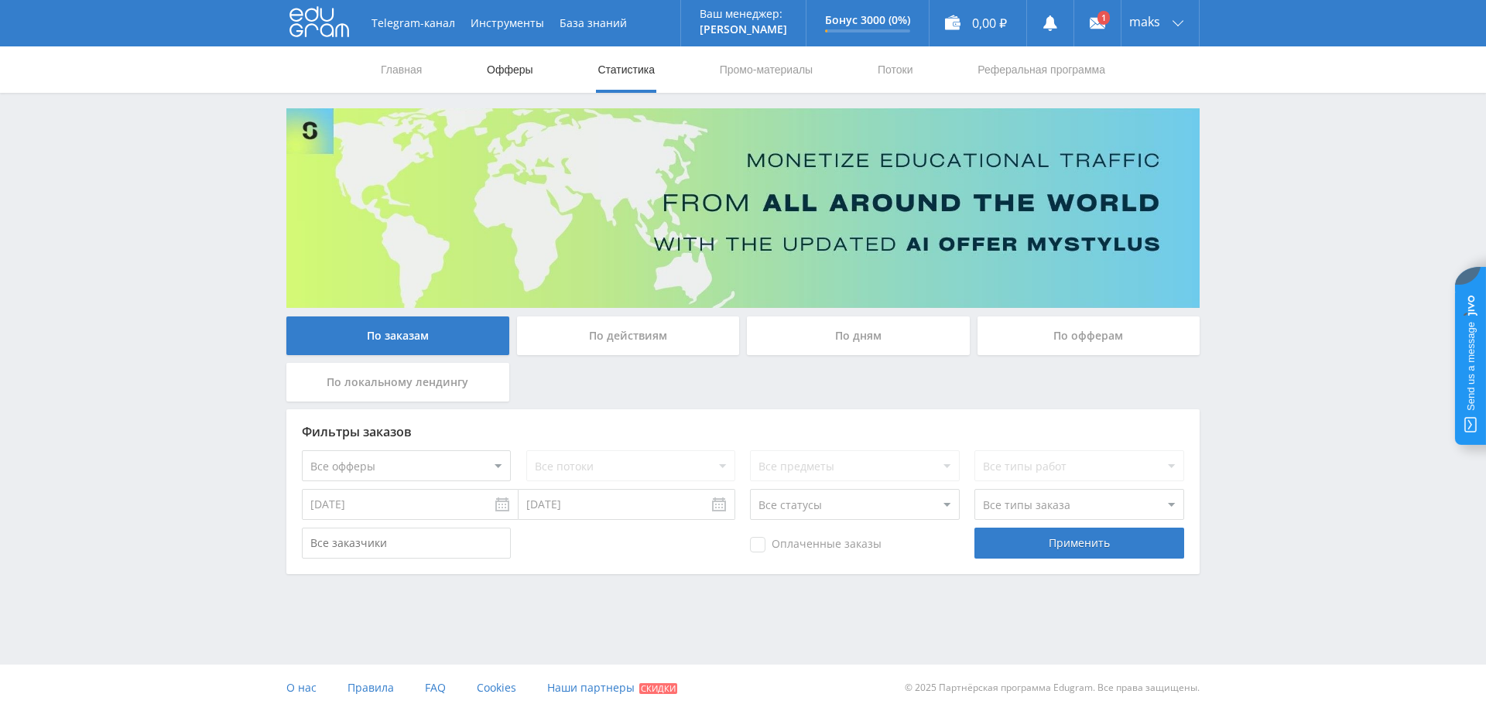
click at [502, 67] on link "Офферы" at bounding box center [510, 69] width 50 height 46
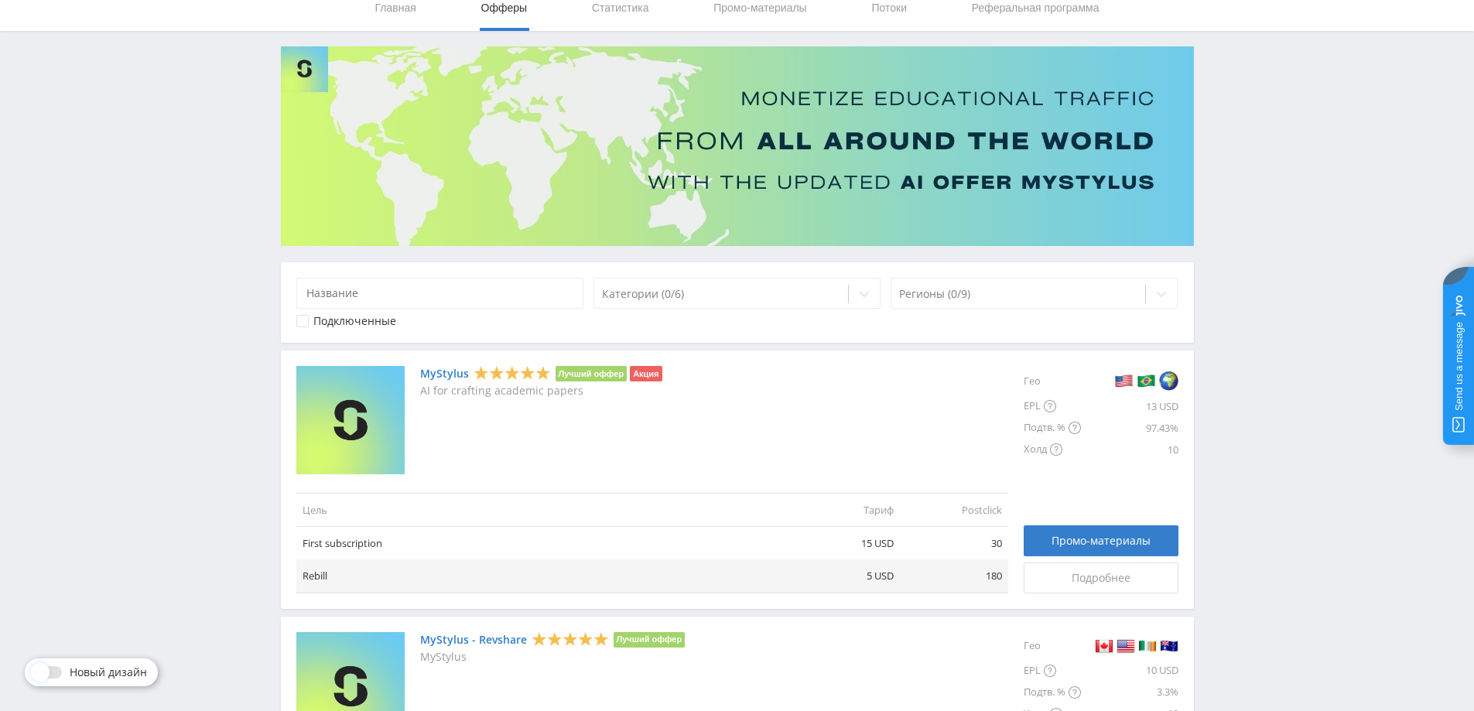
scroll to position [232, 0]
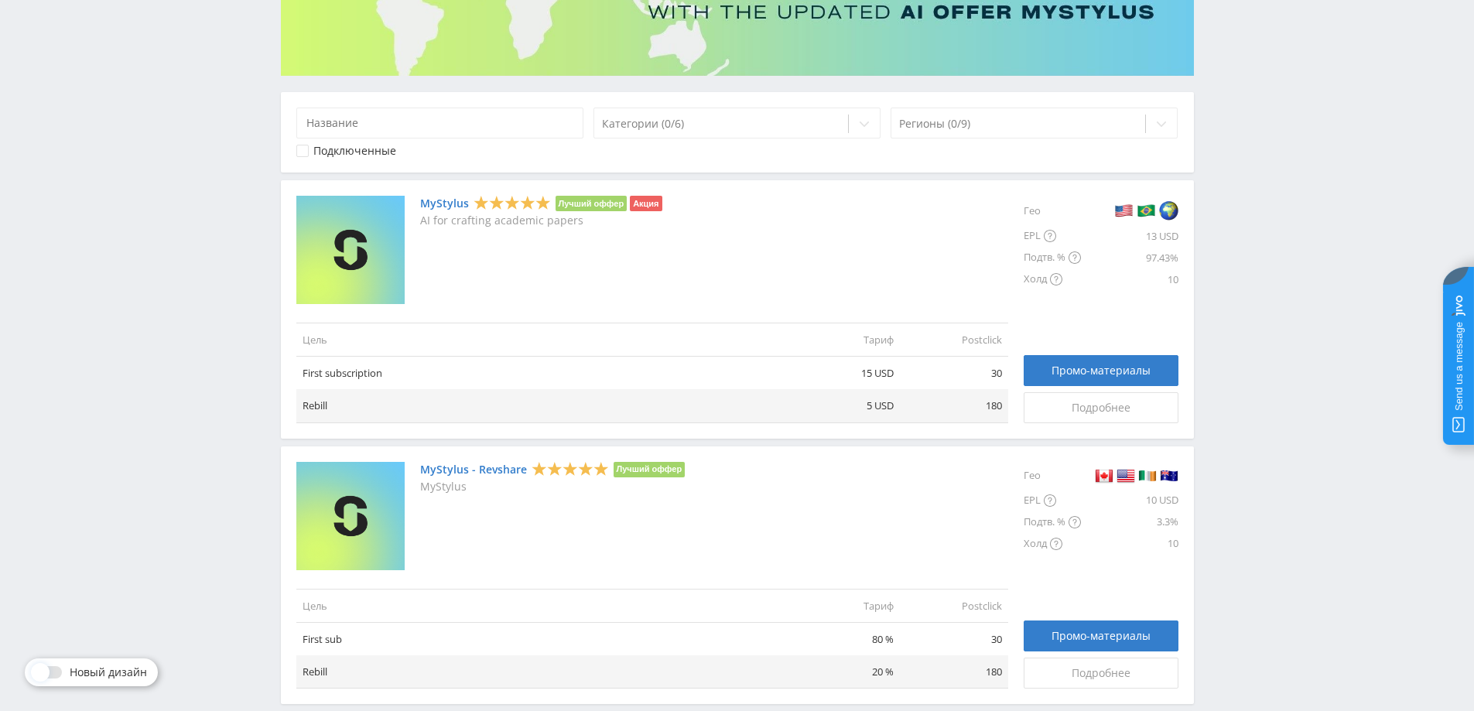
click at [460, 203] on link "MyStylus" at bounding box center [444, 203] width 49 height 12
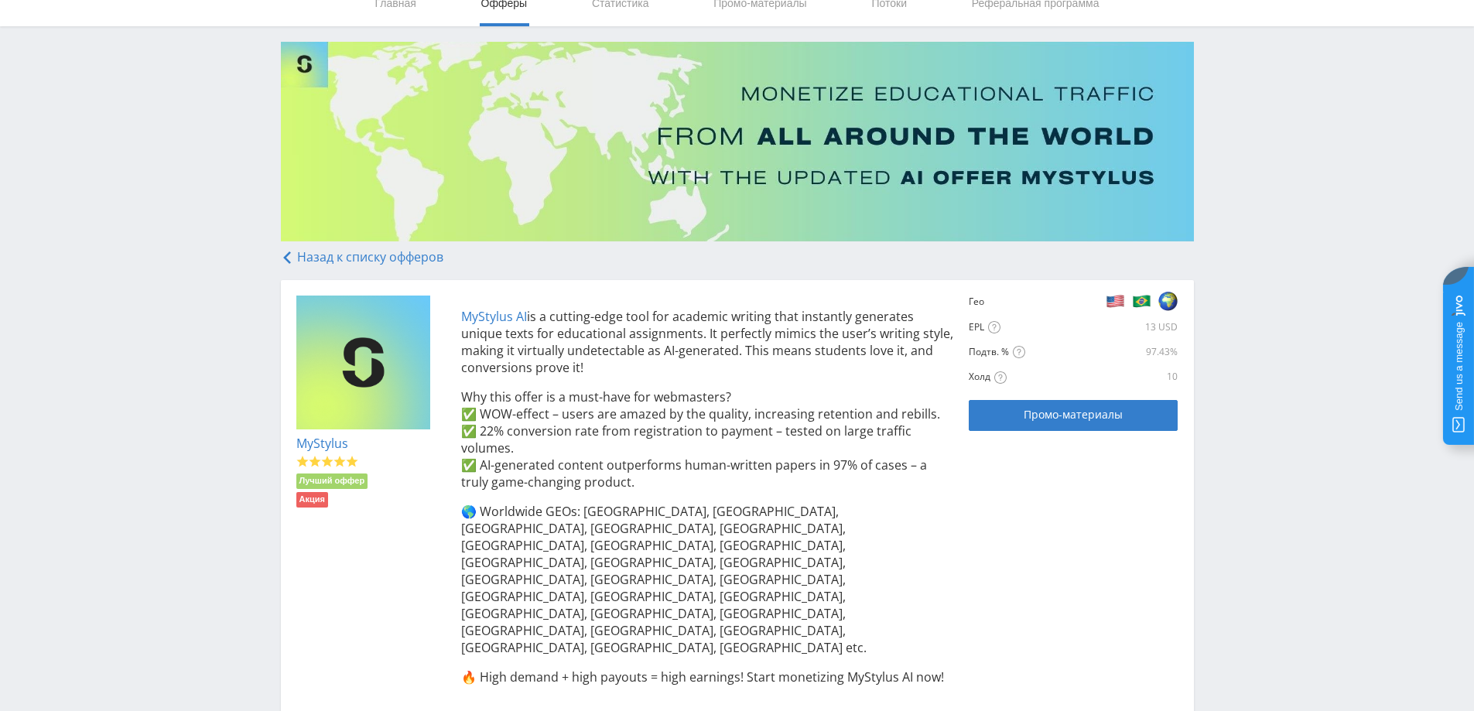
scroll to position [211, 0]
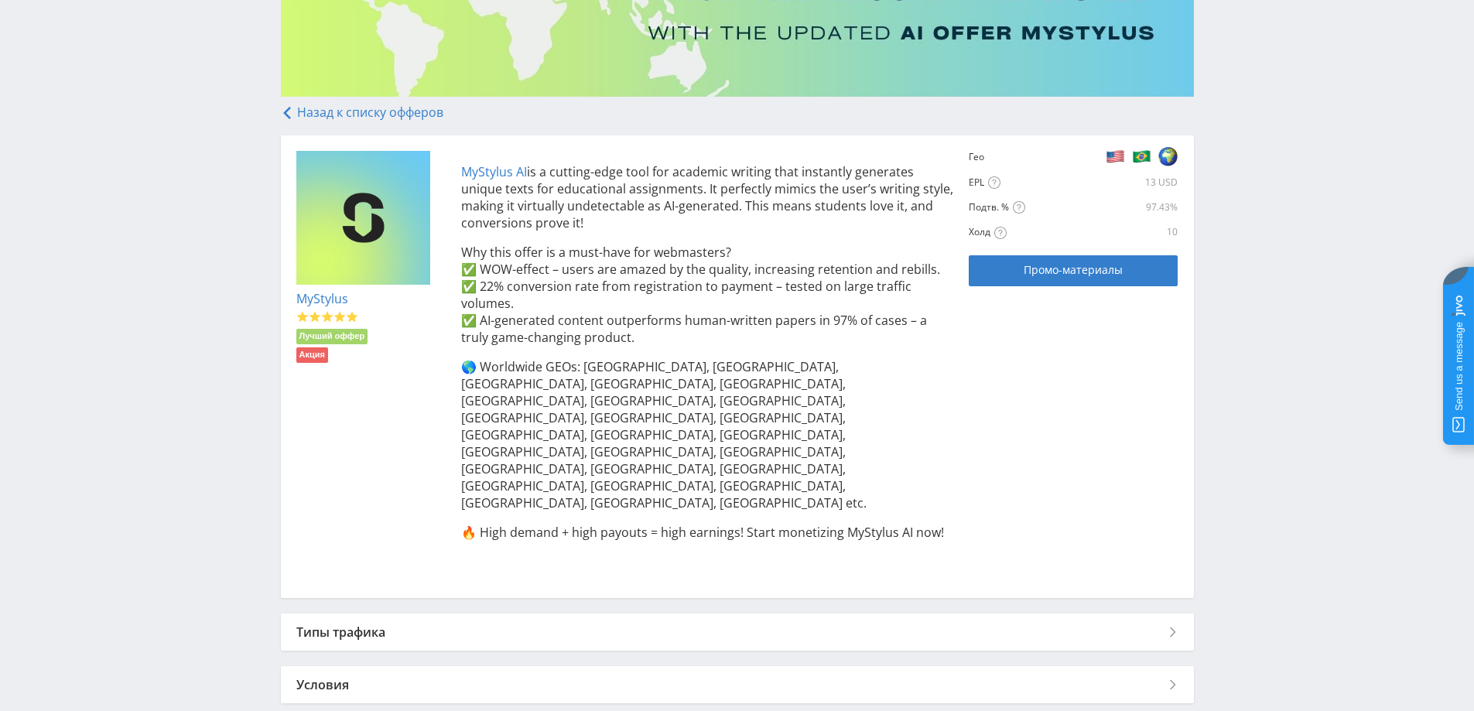
click at [682, 614] on div "Типы трафика" at bounding box center [737, 632] width 913 height 37
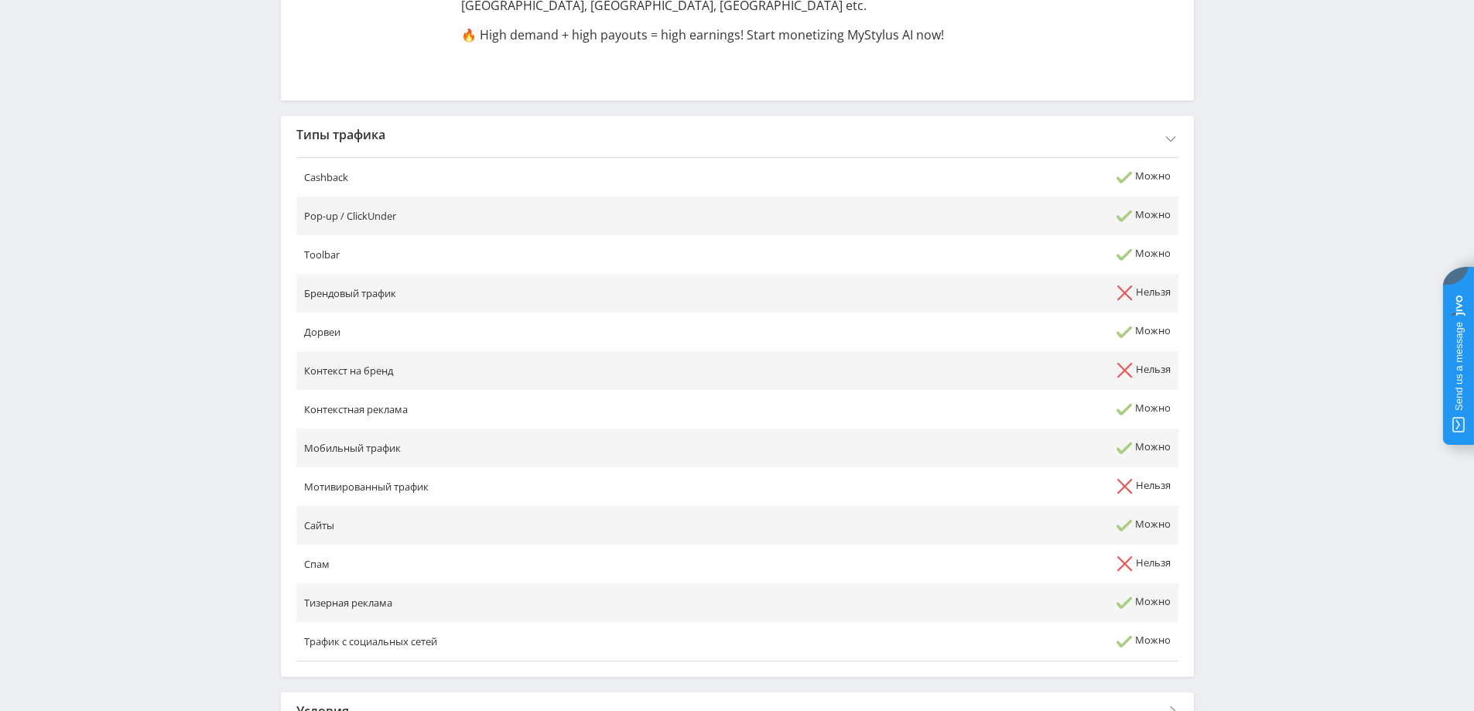
scroll to position [735, 0]
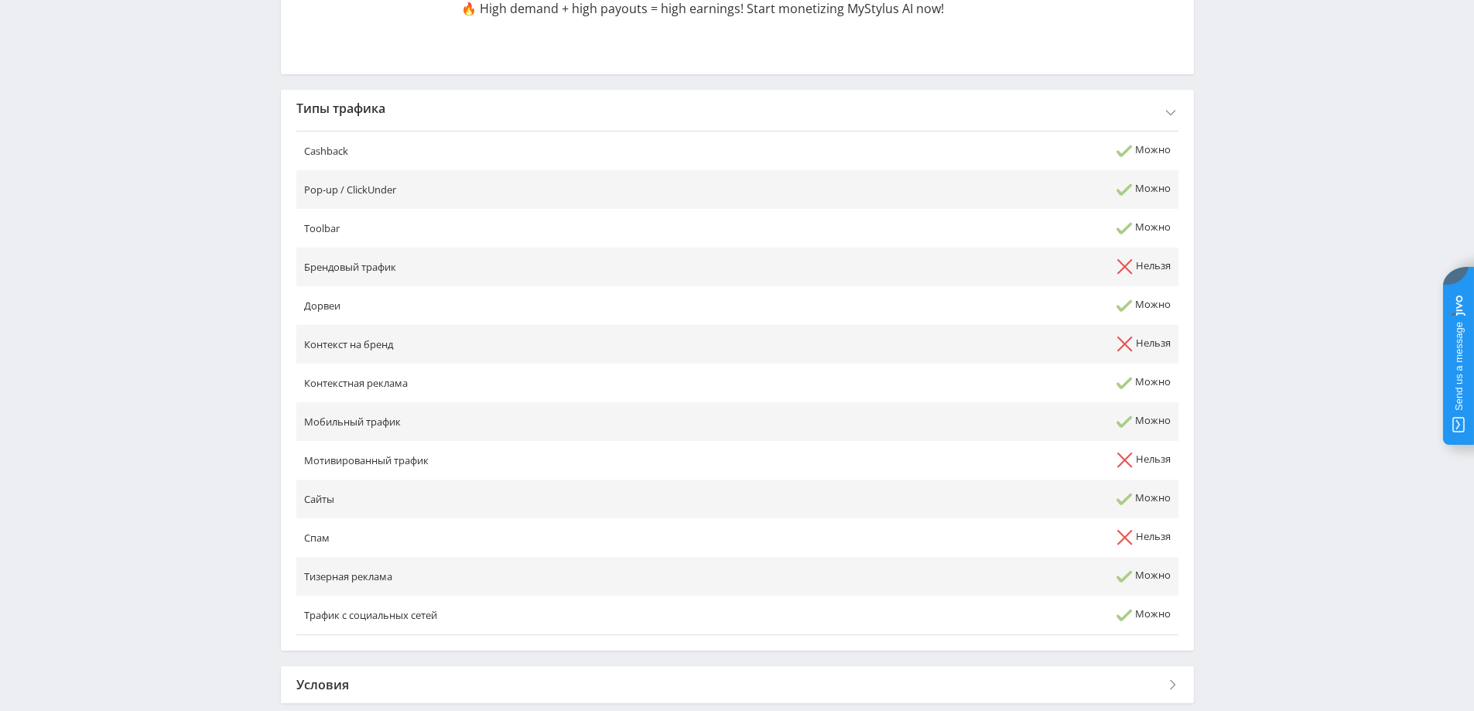
click at [587, 666] on div "Условия" at bounding box center [737, 684] width 913 height 37
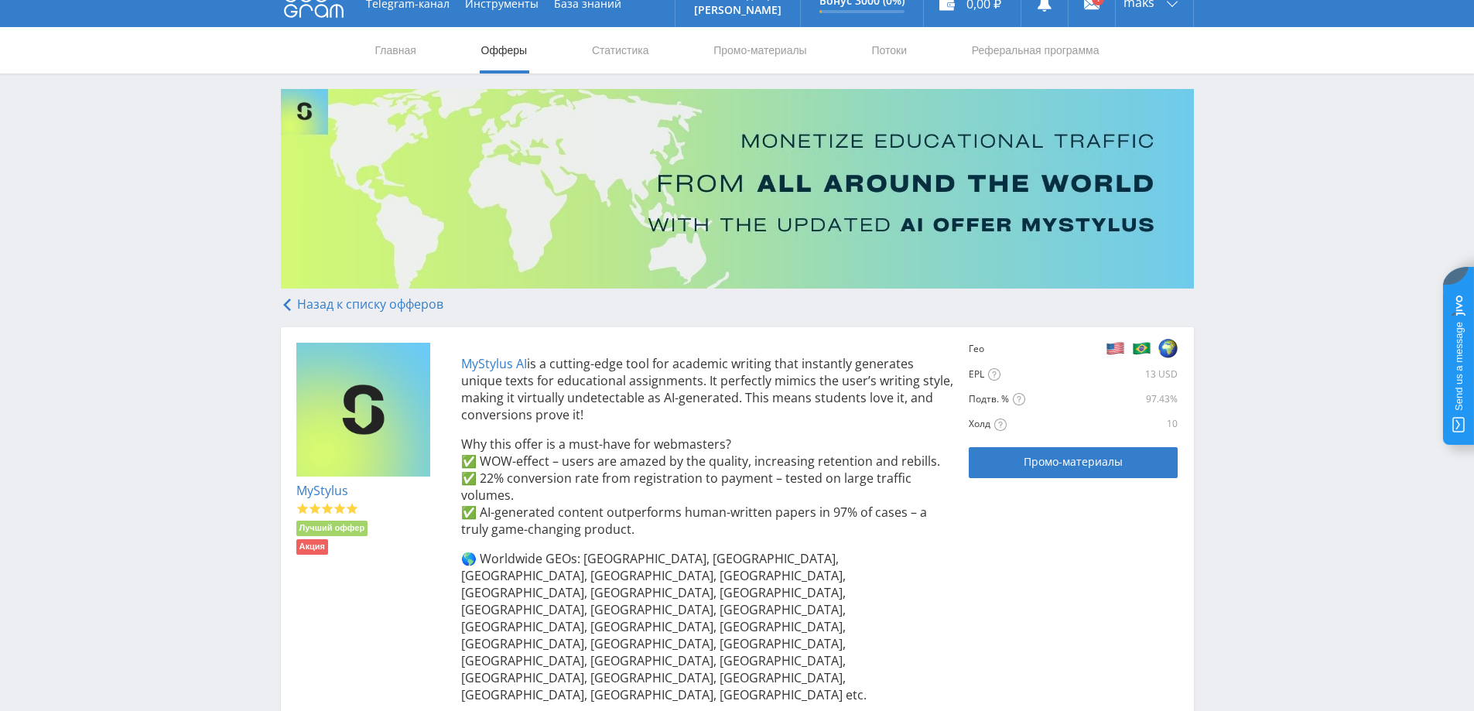
scroll to position [12, 0]
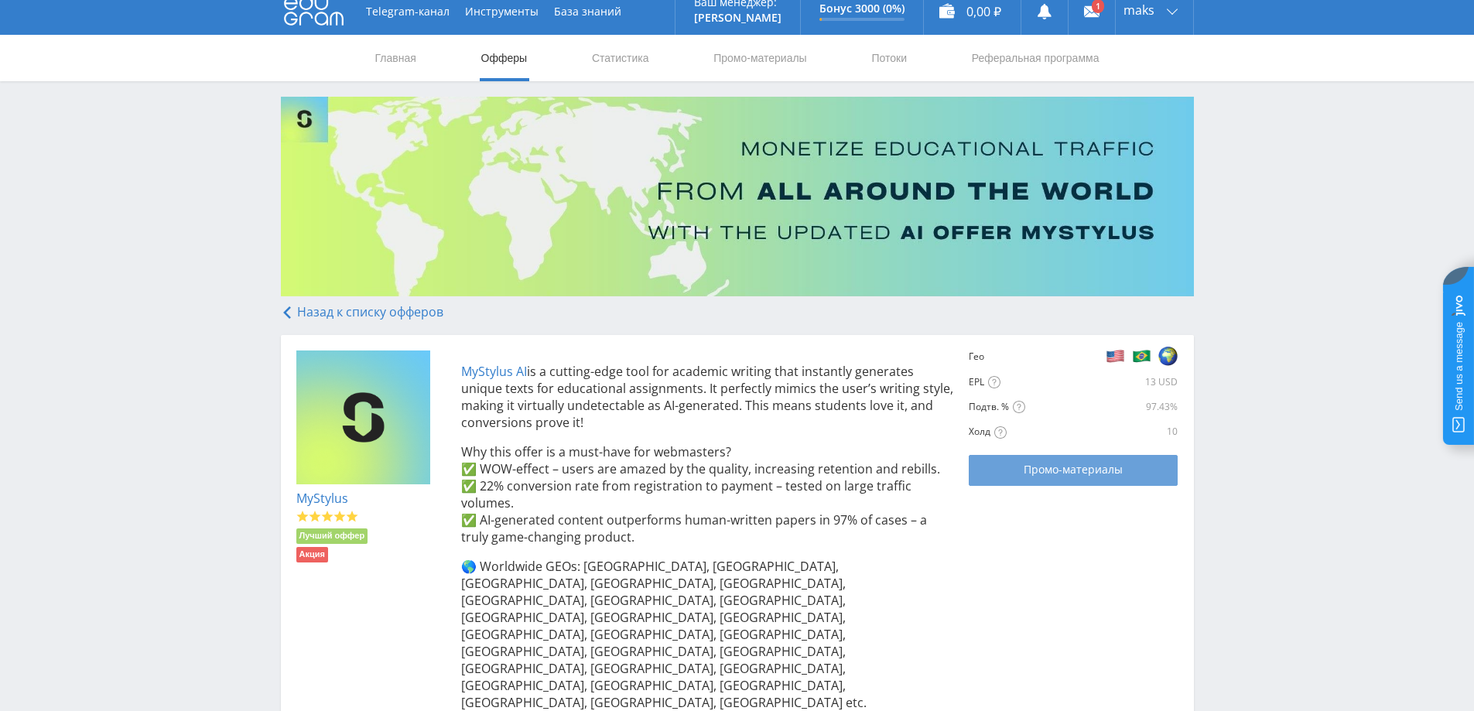
click at [1108, 466] on span "Промо-материалы" at bounding box center [1073, 470] width 99 height 12
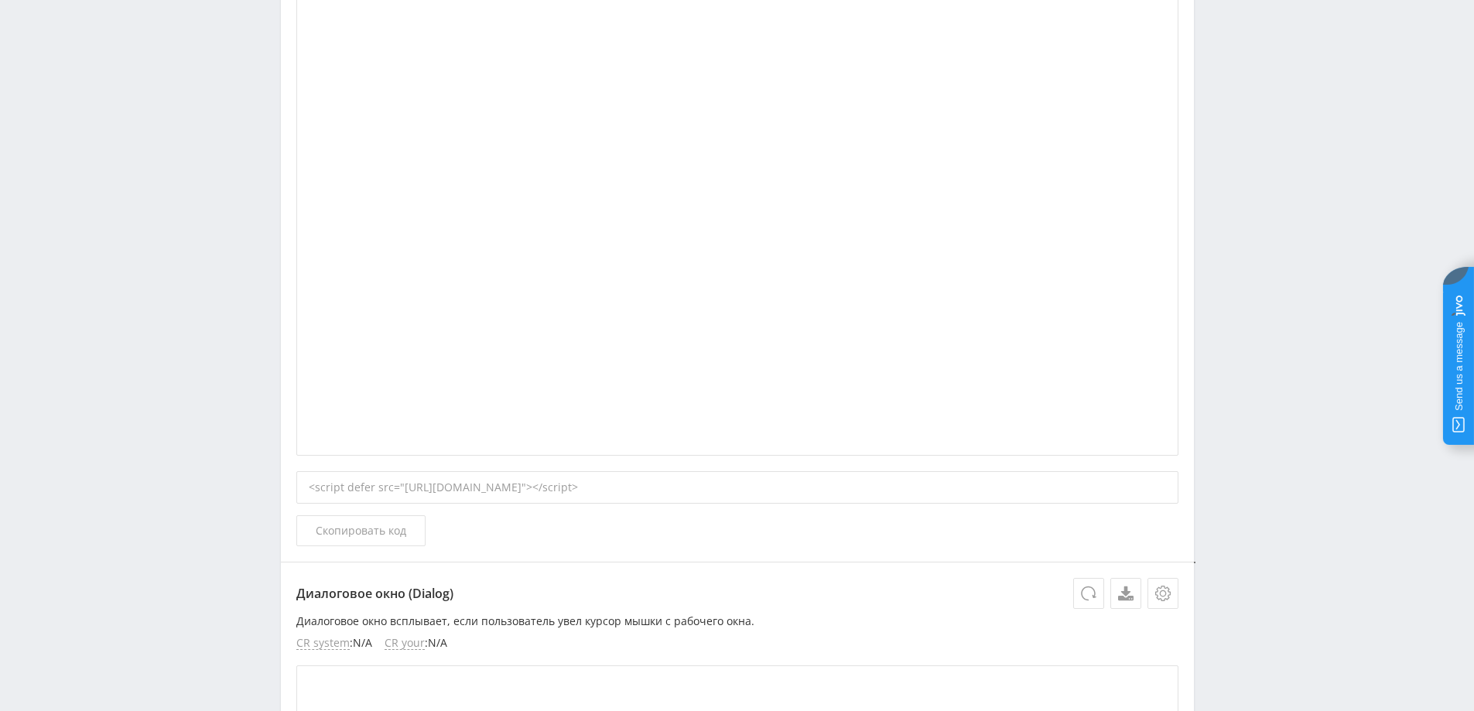
scroll to position [310, 0]
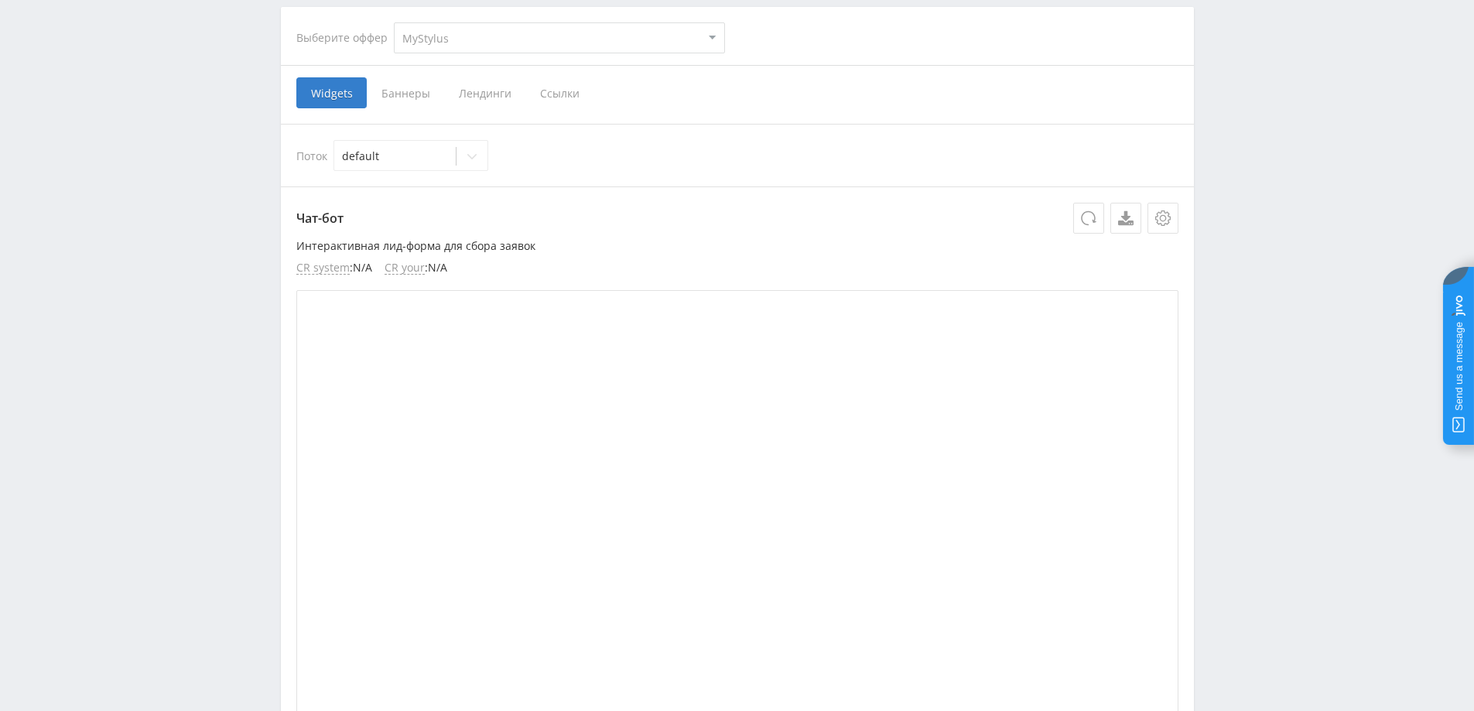
click at [544, 98] on span "Ссылки" at bounding box center [560, 92] width 69 height 31
click at [0, 0] on input "Ссылки" at bounding box center [0, 0] width 0 height 0
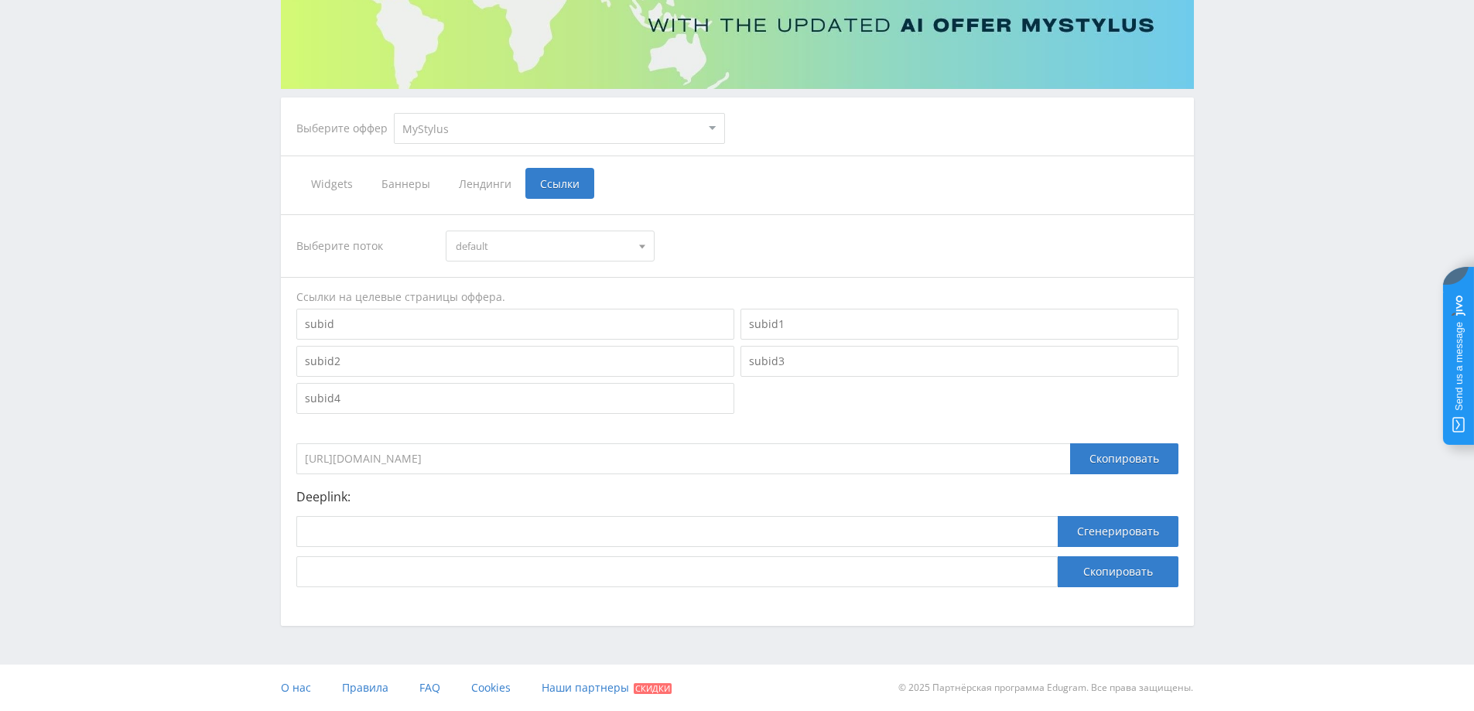
scroll to position [219, 0]
click at [1125, 461] on div "Скопировать" at bounding box center [1124, 458] width 108 height 31
click at [736, 462] on input "[URL][DOMAIN_NAME]" at bounding box center [683, 458] width 774 height 31
click at [1097, 467] on div "Скопировать" at bounding box center [1124, 458] width 108 height 31
